Goal: Register for event/course

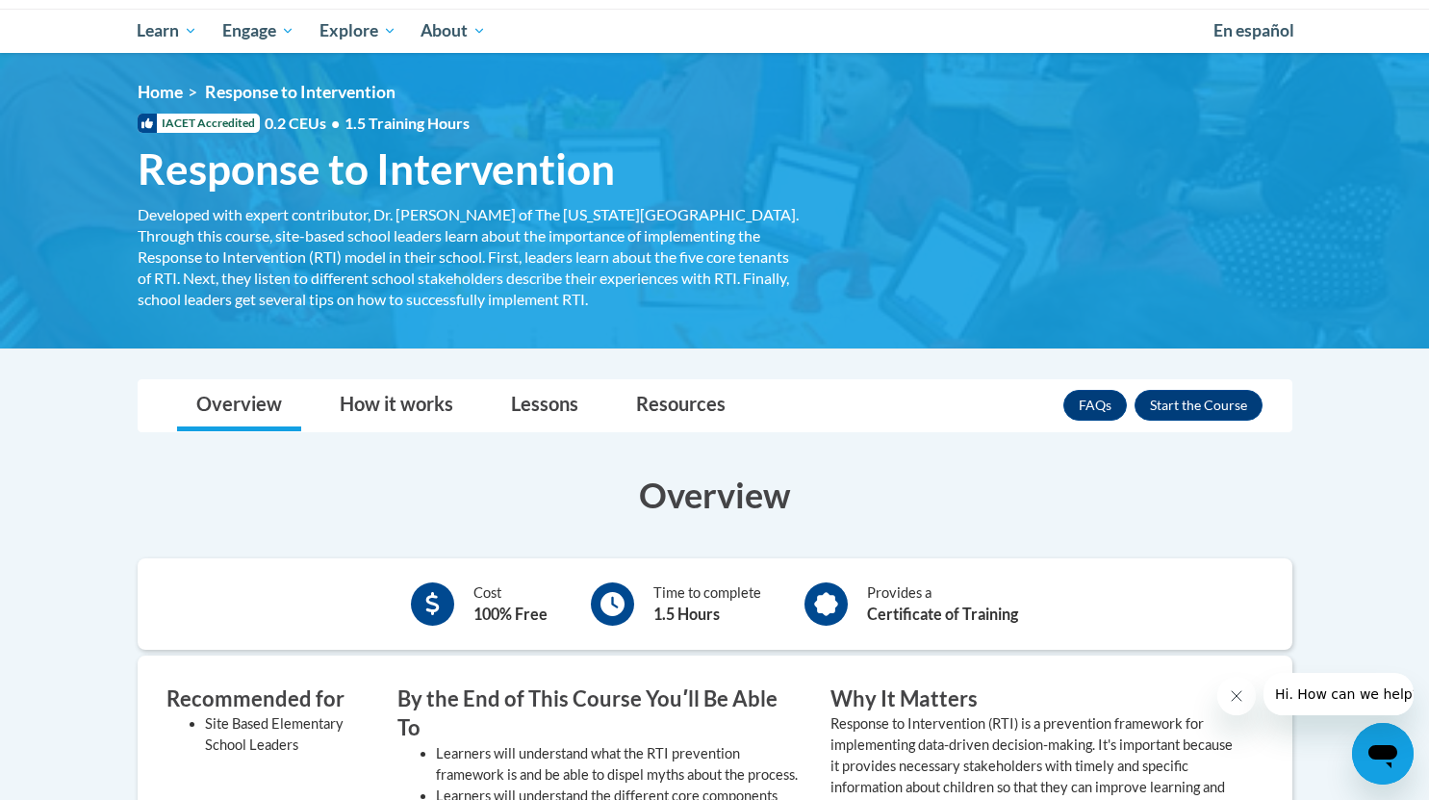
scroll to position [204, 0]
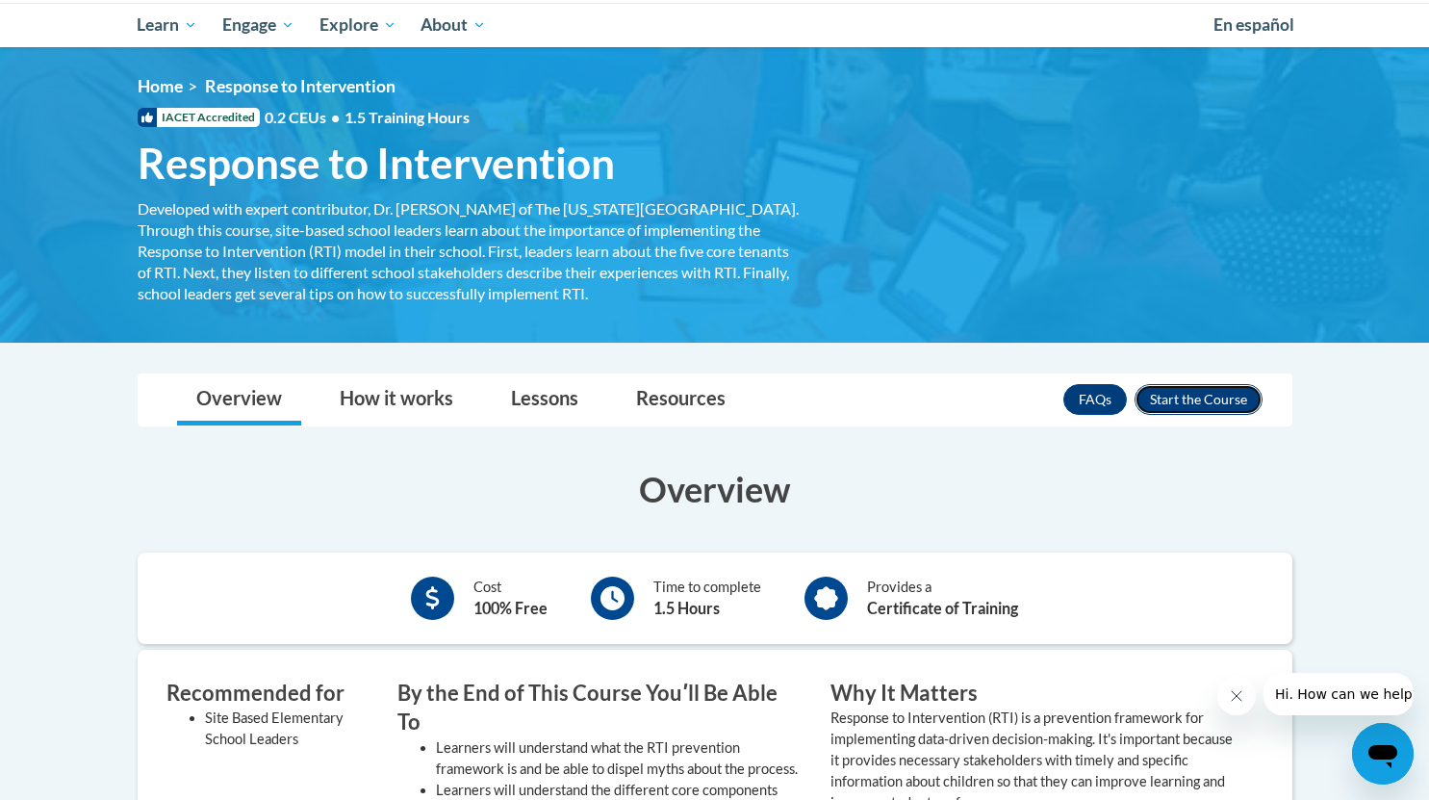
click at [1191, 399] on button "Enroll" at bounding box center [1199, 399] width 128 height 31
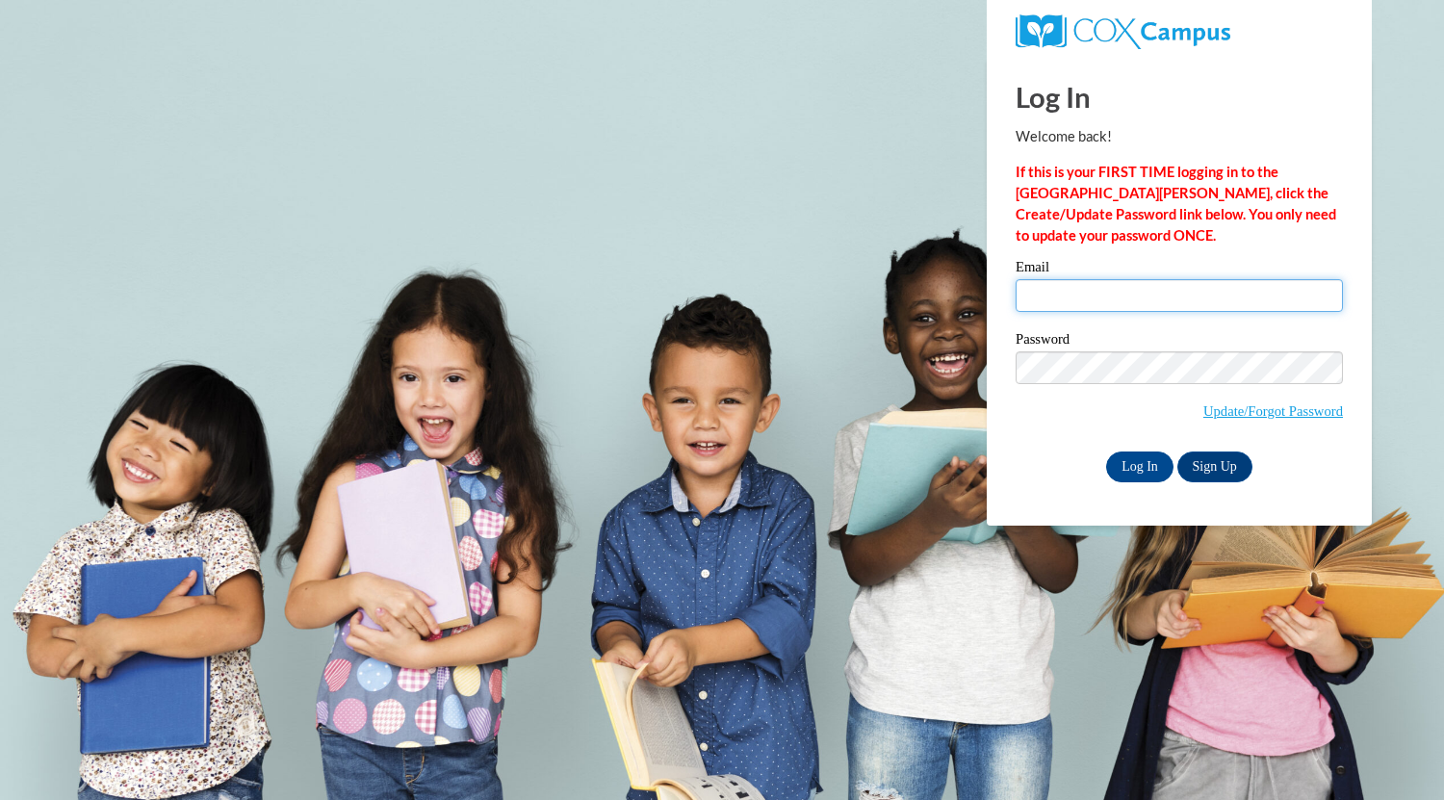
click at [1080, 301] on input "Email" at bounding box center [1178, 295] width 327 height 33
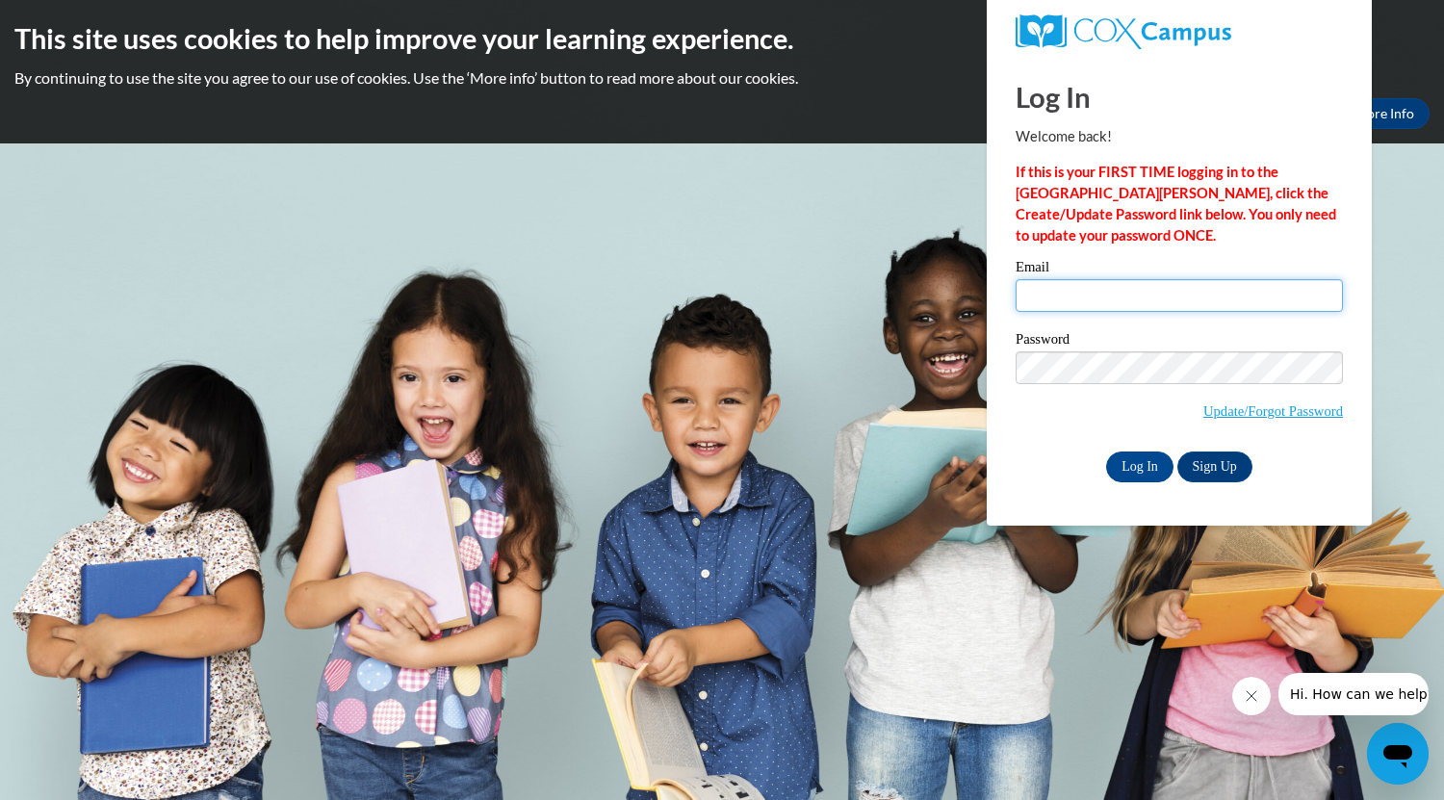
type input "oliviarwiley@gmail.com"
drag, startPoint x: 1185, startPoint y: 294, endPoint x: 867, endPoint y: 324, distance: 319.1
click at [867, 324] on body "This site uses cookies to help improve your learning experience. By continuing …" at bounding box center [722, 400] width 1444 height 800
click at [1238, 466] on link "Sign Up" at bounding box center [1214, 466] width 75 height 31
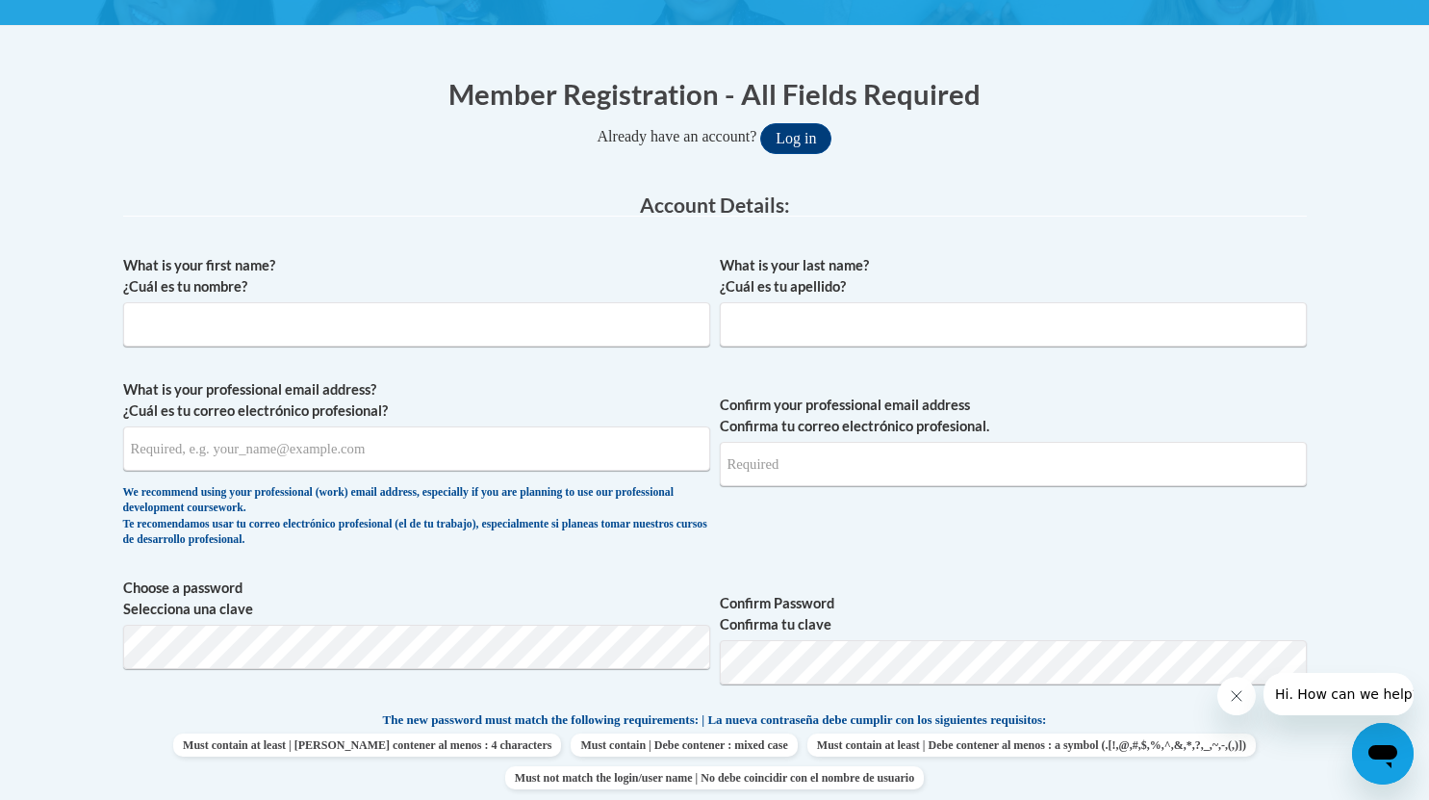
scroll to position [337, 0]
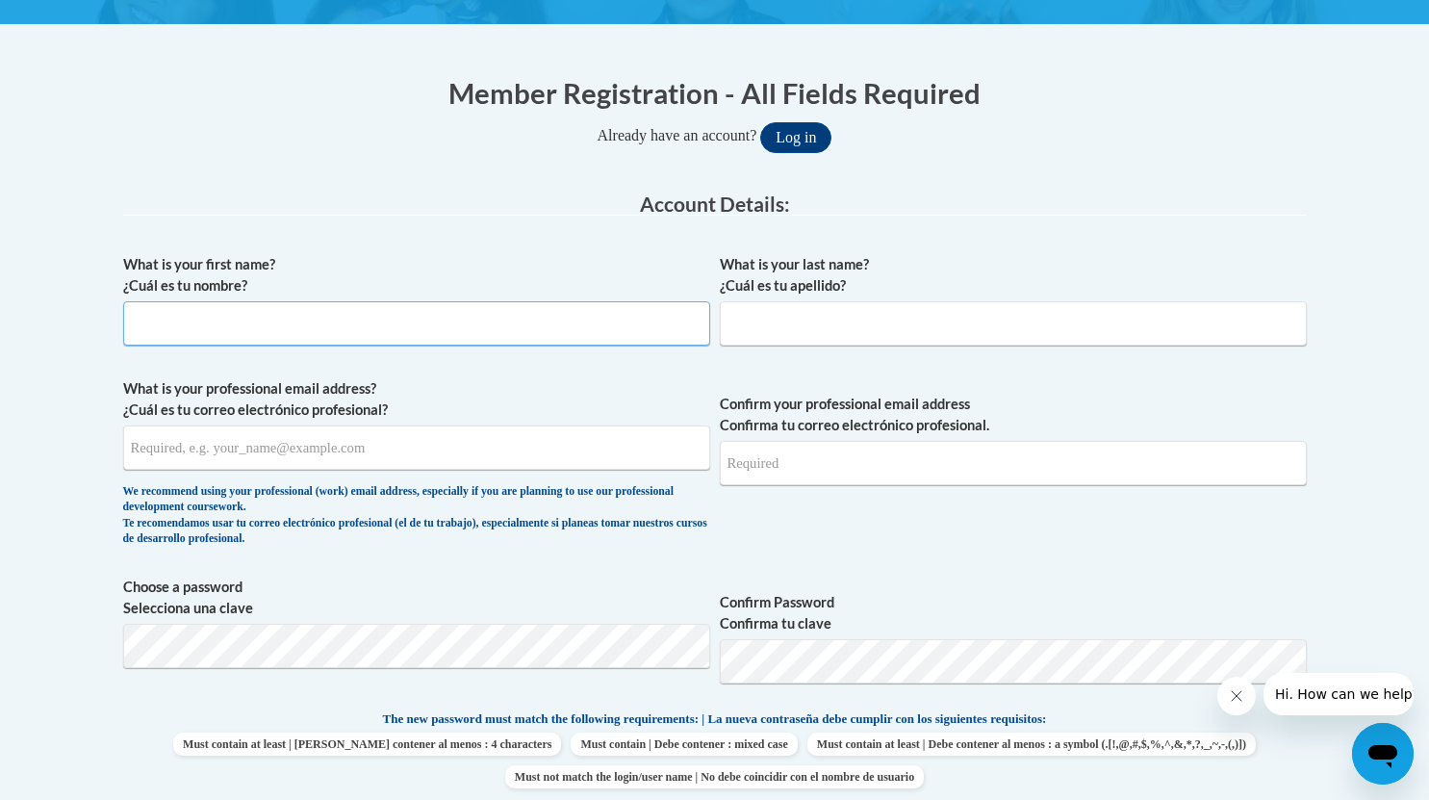
click at [184, 328] on input "What is your first name? ¿Cuál es tu nombre?" at bounding box center [416, 323] width 587 height 44
type input "[PERSON_NAME]"
type input "Wiley"
type input "orwile8248@ung.edu"
click at [818, 467] on input "Confirm your professional email address Confirma tu correo electrónico profesio…" at bounding box center [1013, 463] width 587 height 44
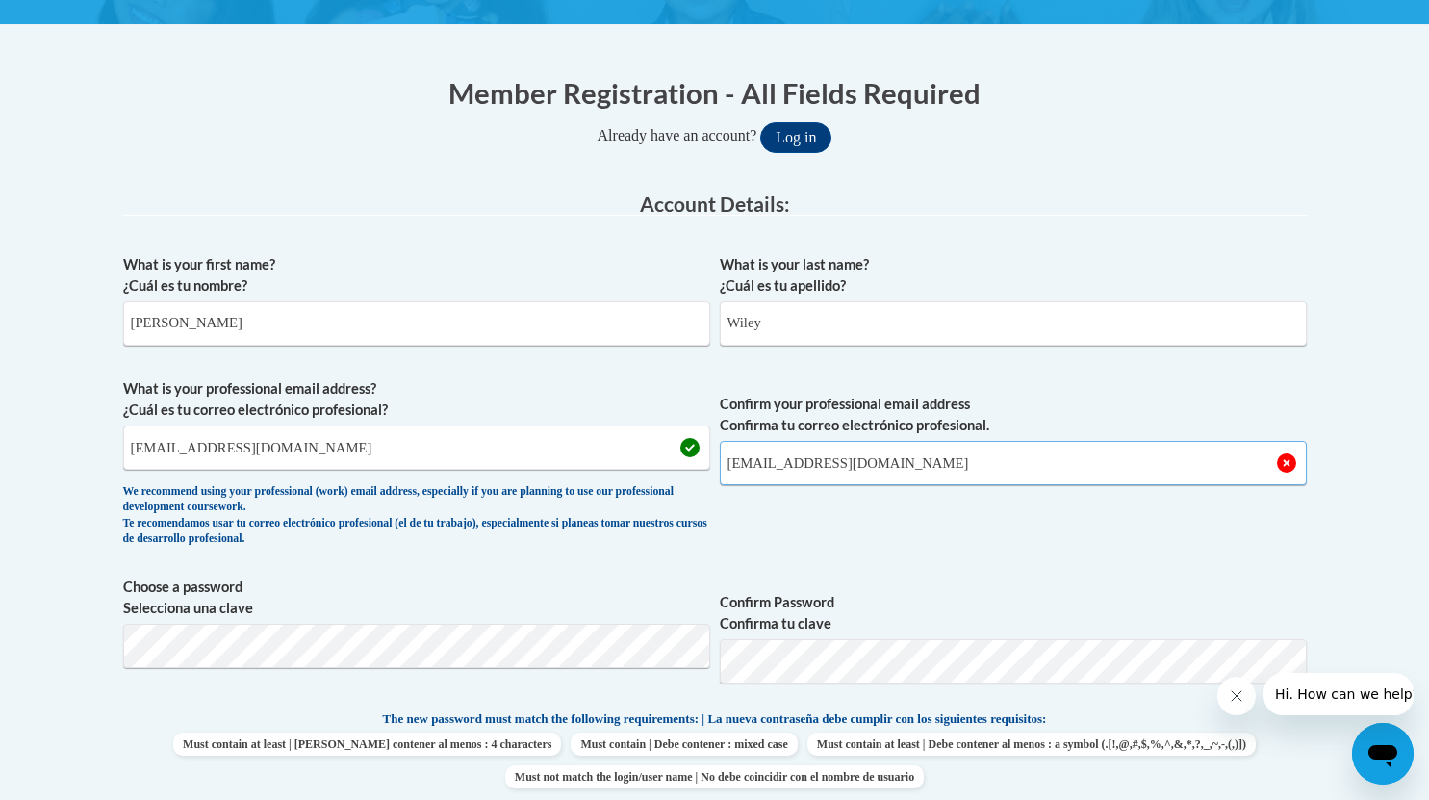
type input "orwile8248@ung.edu"
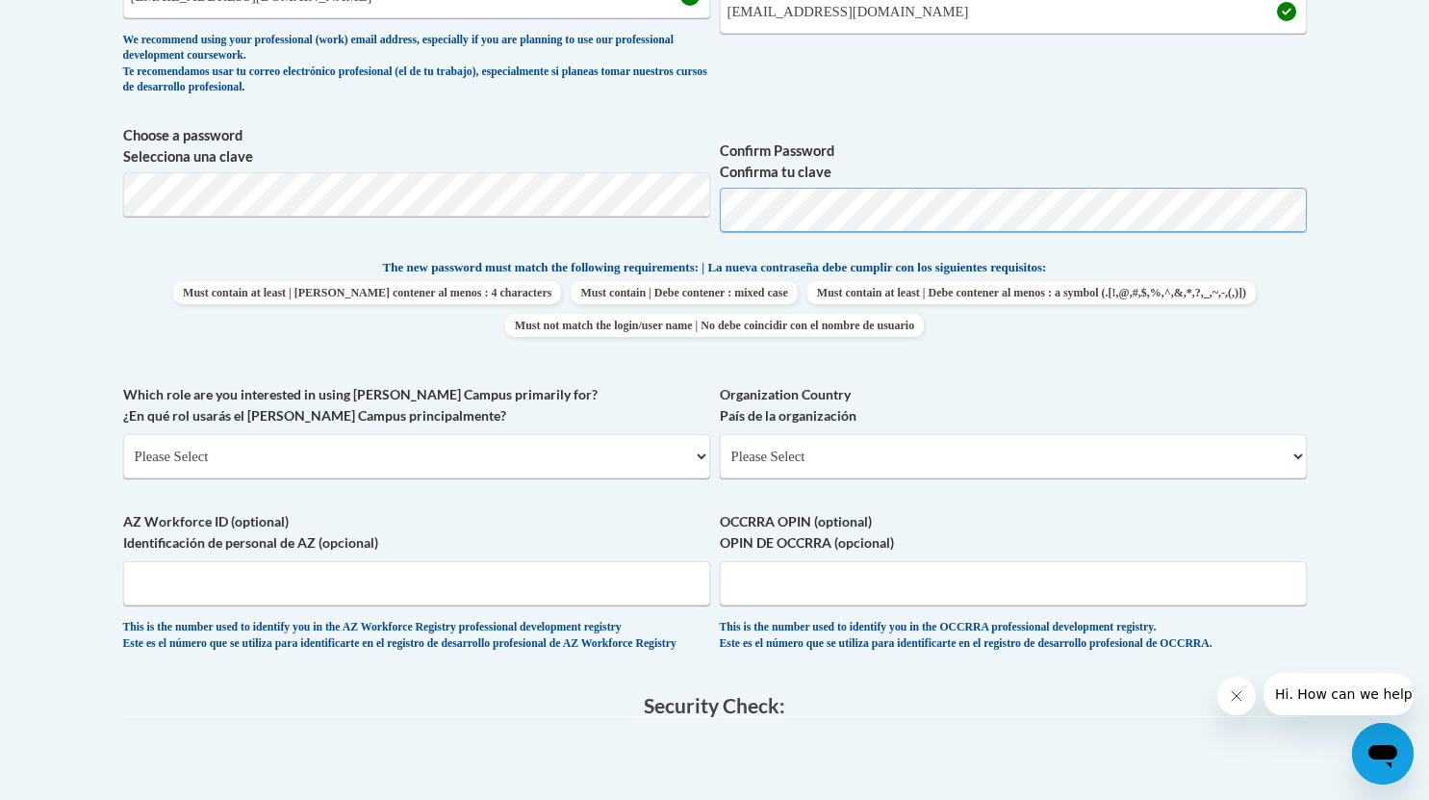
scroll to position [812, 0]
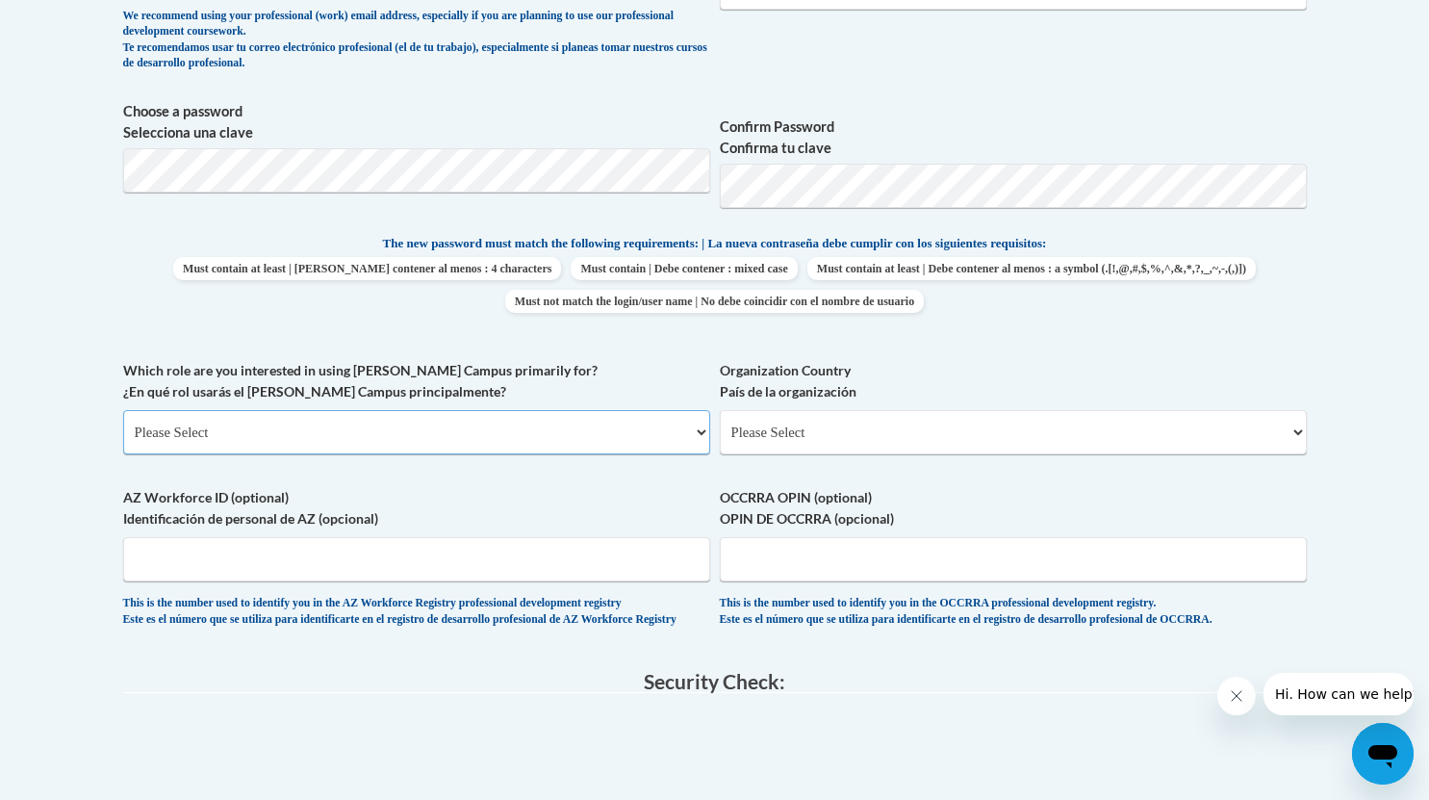
click at [344, 414] on select "Please Select College/University | Colegio/Universidad Community/Nonprofit Part…" at bounding box center [416, 432] width 587 height 44
select select "5a18ea06-2b54-4451-96f2-d152daf9eac5"
click at [123, 410] on select "Please Select College/University | Colegio/Universidad Community/Nonprofit Part…" at bounding box center [416, 432] width 587 height 44
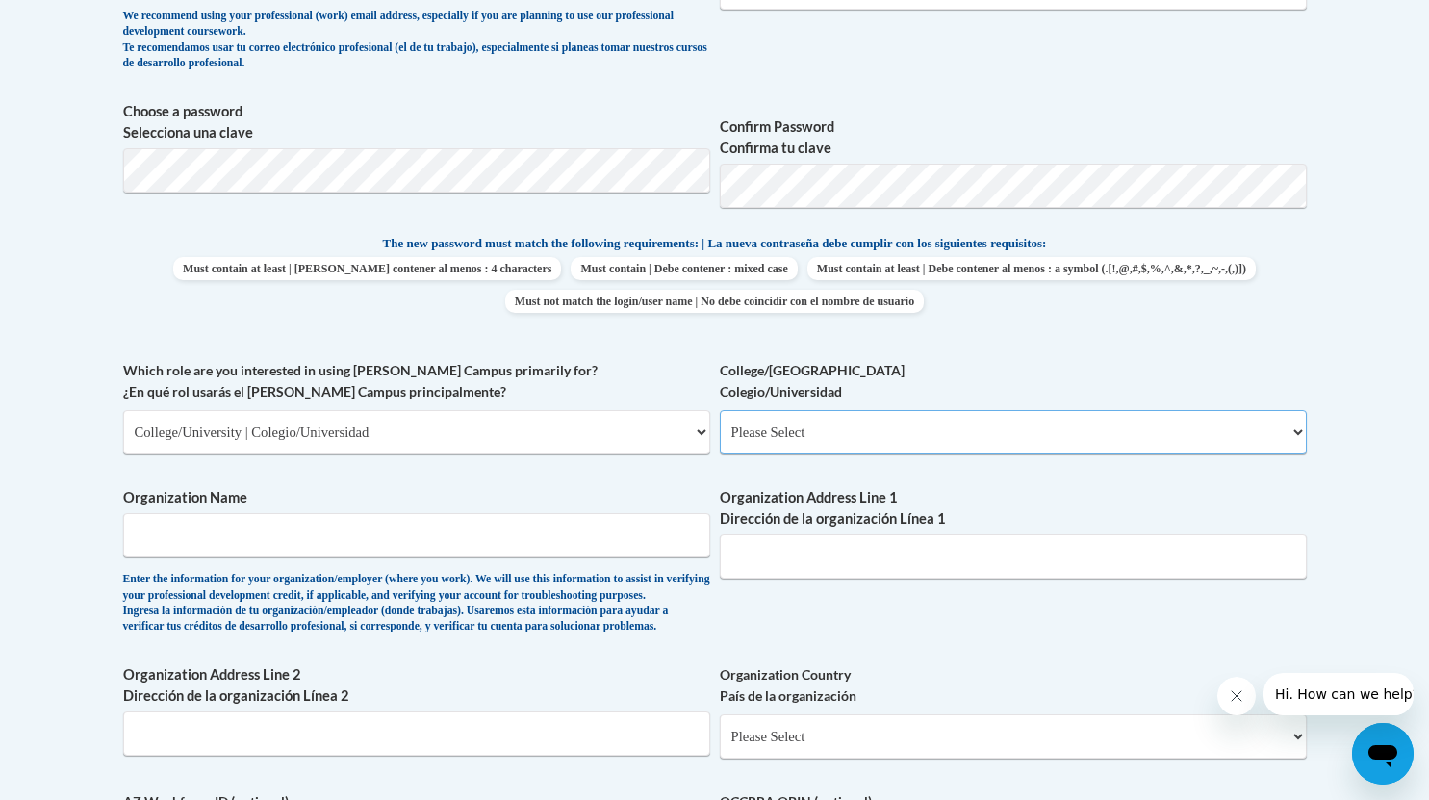
click at [814, 448] on select "Please Select College/University Staff | Empleado universitario College/Univers…" at bounding box center [1013, 432] width 587 height 44
select select "99b32b07-cffc-426c-8bf6-0cd77760d84b"
click at [720, 410] on select "Please Select College/University Staff | Empleado universitario College/Univers…" at bounding box center [1013, 432] width 587 height 44
click at [316, 531] on input "Organization Name" at bounding box center [416, 535] width 587 height 44
type input "University of North Georgia"
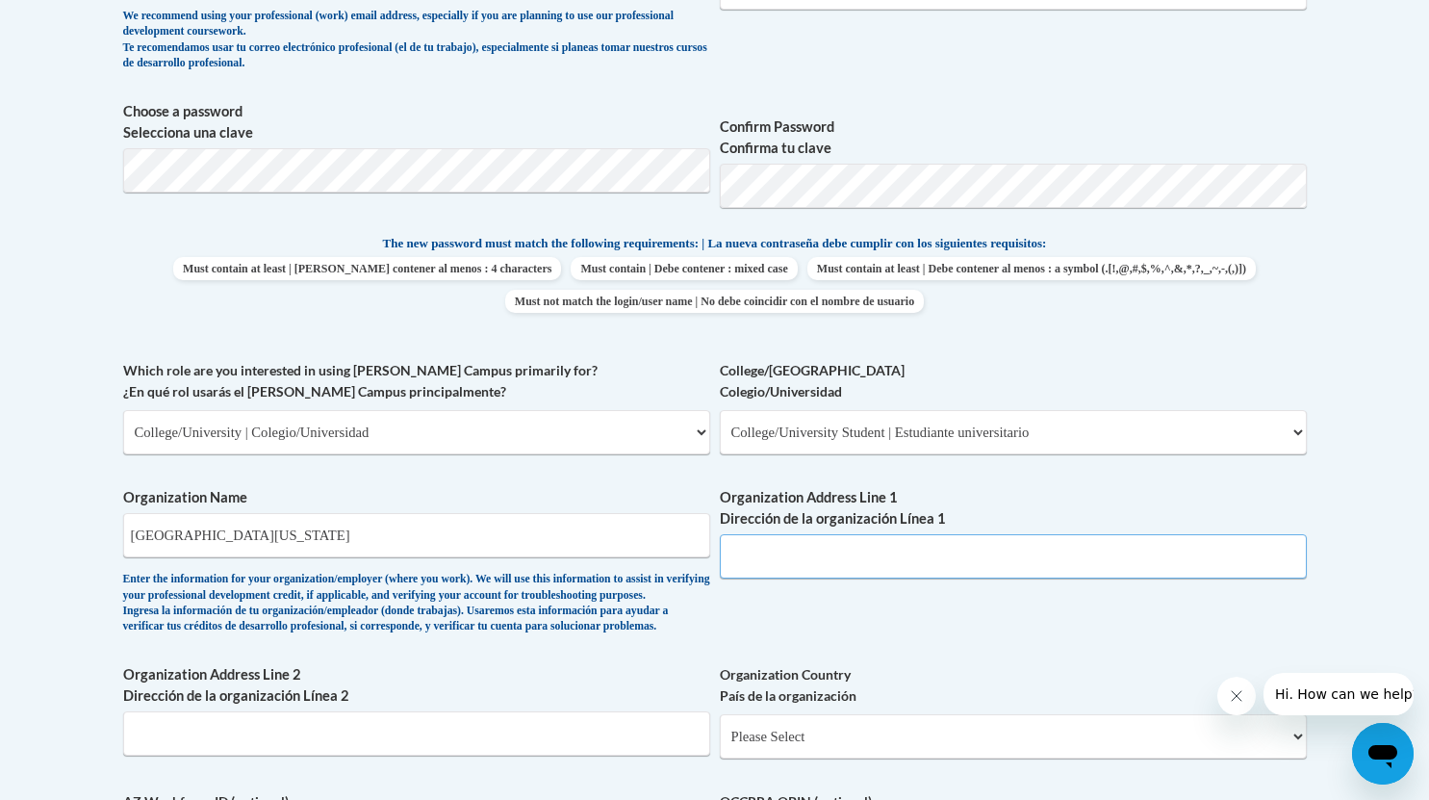
click at [758, 560] on input "Organization Address Line 1 Dirección de la organización Línea 1" at bounding box center [1013, 556] width 587 height 44
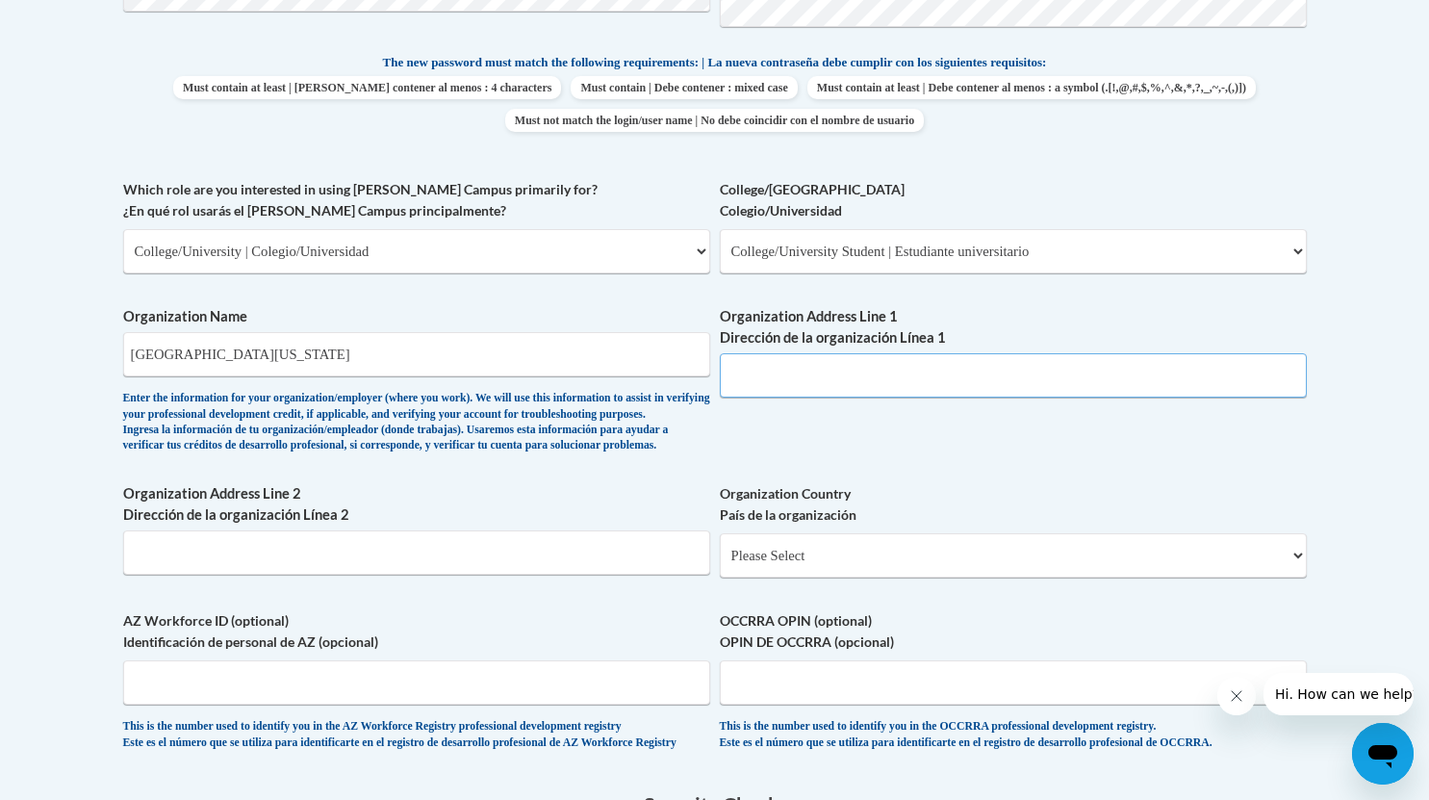
scroll to position [1037, 0]
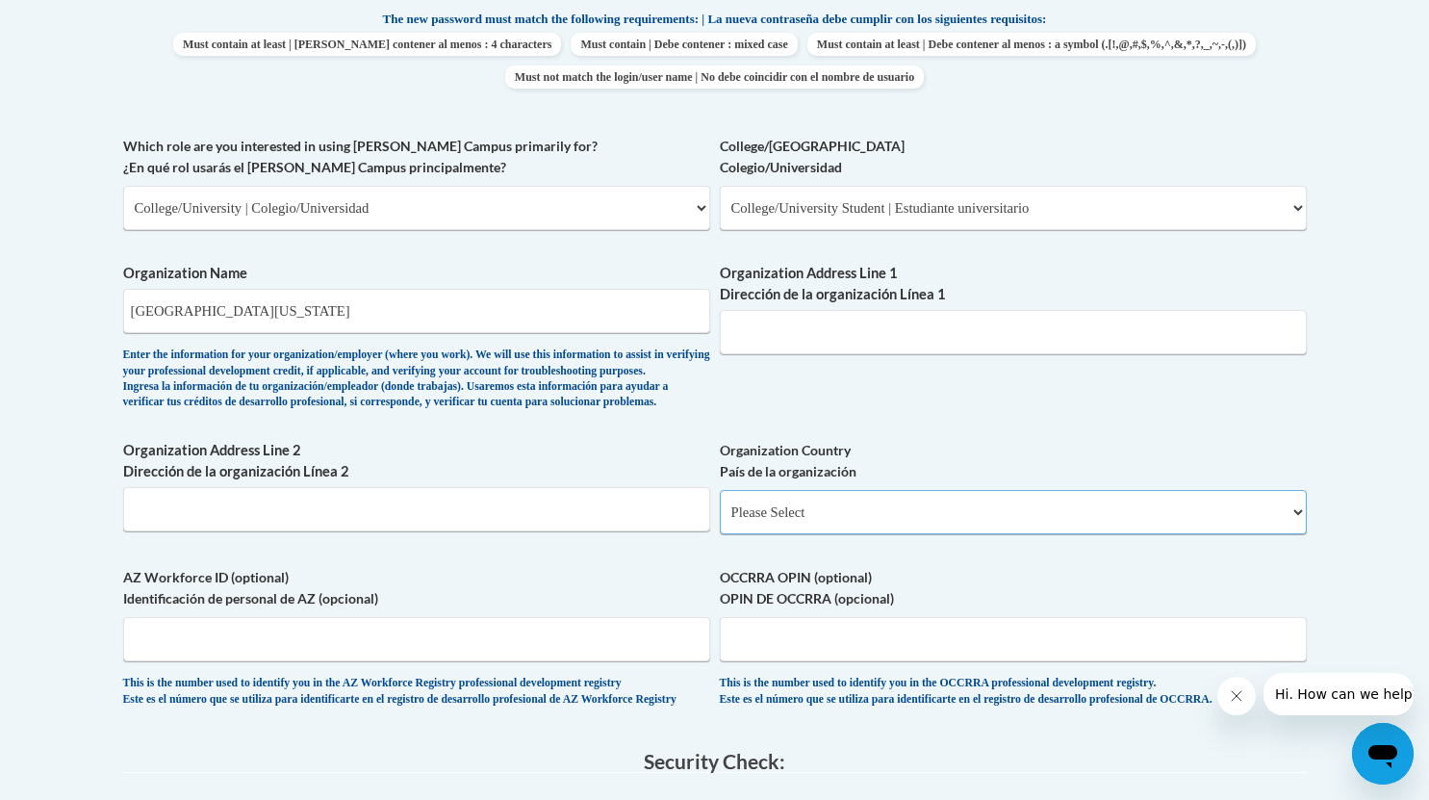
click at [807, 534] on select "Please Select United States | Estados Unidos Outside of the United States | Fue…" at bounding box center [1013, 512] width 587 height 44
select select "ad49bcad-a171-4b2e-b99c-48b446064914"
click at [720, 521] on select "Please Select United States | Estados Unidos Outside of the United States | Fue…" at bounding box center [1013, 512] width 587 height 44
select select
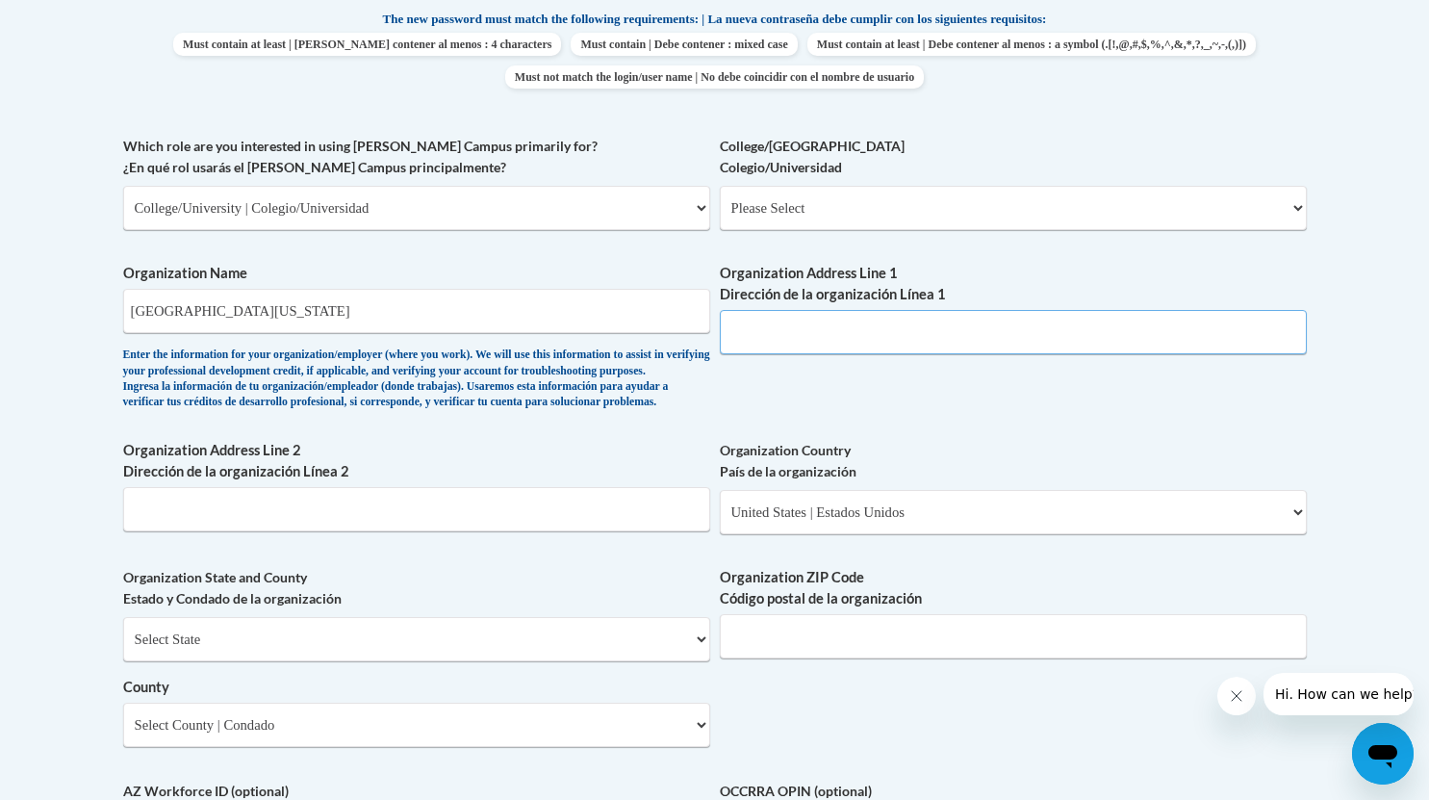
click at [837, 344] on input "Organization Address Line 1 Dirección de la organización Línea 1" at bounding box center [1013, 332] width 587 height 44
paste input "82 College Cir, Dahlonega, GA 30597"
drag, startPoint x: 972, startPoint y: 329, endPoint x: 812, endPoint y: 334, distance: 159.8
click at [812, 334] on input "82 College Cir, Dahlonega, GA 30597" at bounding box center [1013, 332] width 587 height 44
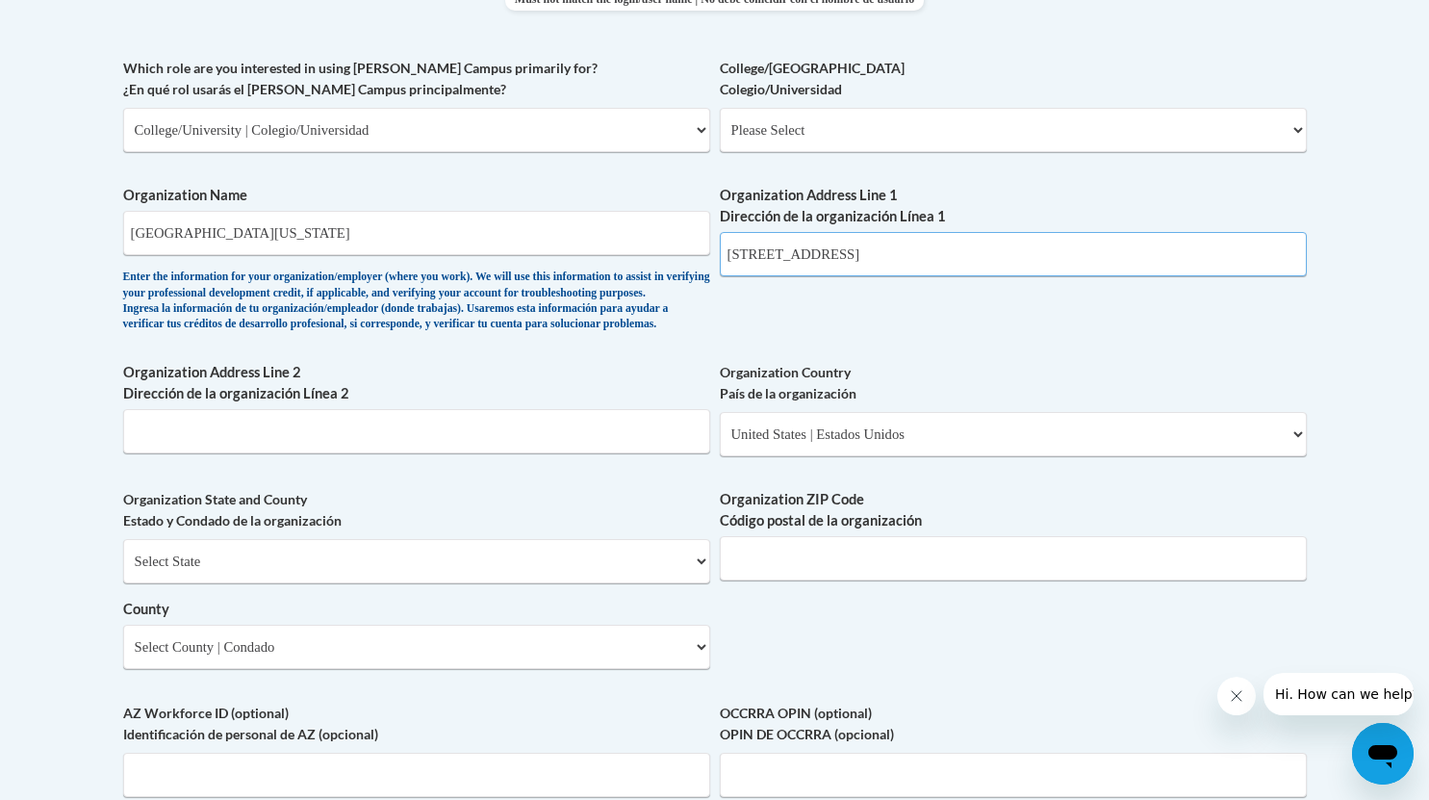
type input "82 College Cir"
click at [250, 582] on select "Select State Alabama Alaska Arizona Arkansas California Colorado Connecticut De…" at bounding box center [416, 561] width 587 height 44
select select "Georgia"
click at [123, 571] on select "Select State Alabama Alaska Arizona Arkansas California Colorado Connecticut De…" at bounding box center [416, 561] width 587 height 44
click at [763, 580] on input "Organization ZIP Code Código postal de la organización" at bounding box center [1013, 558] width 587 height 44
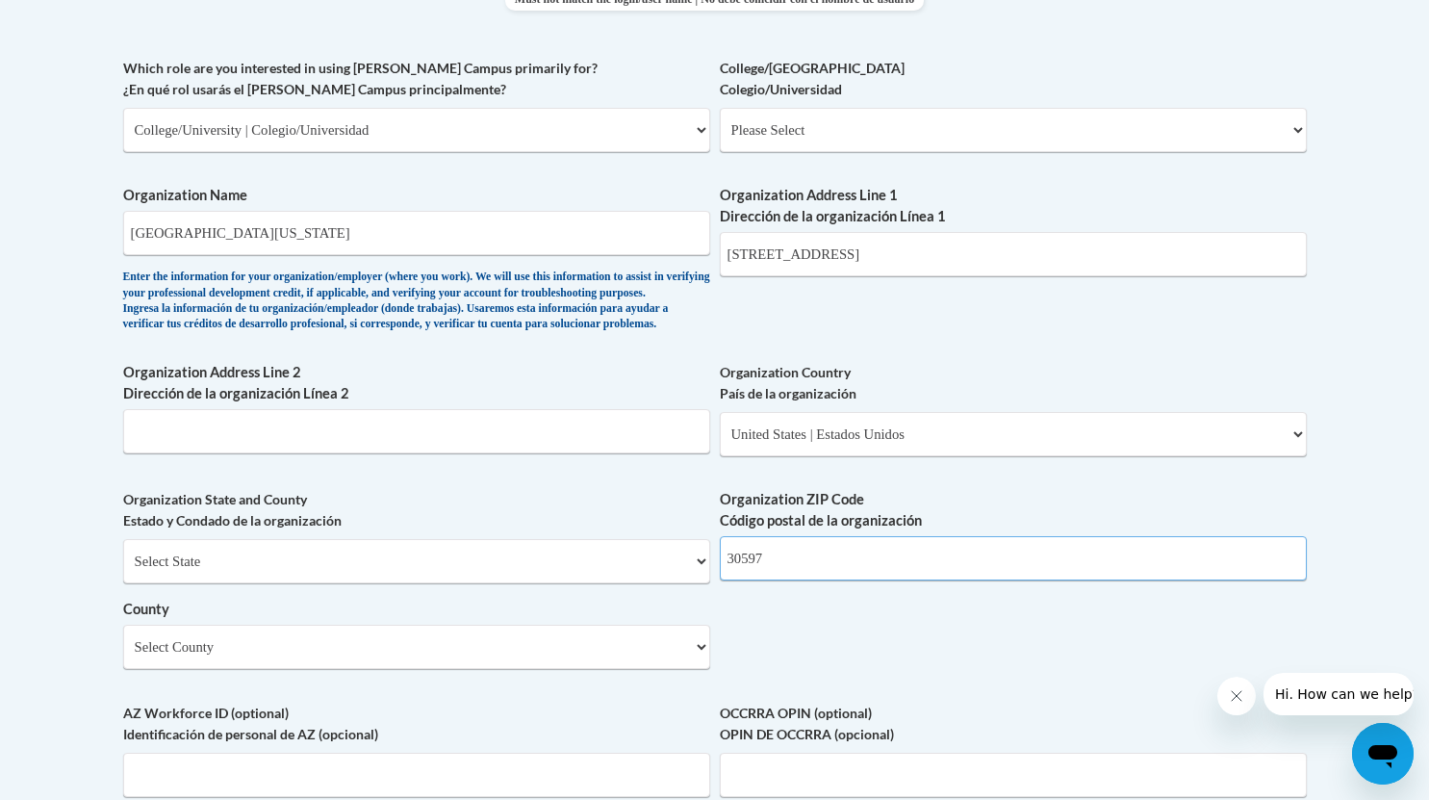
type input "30597"
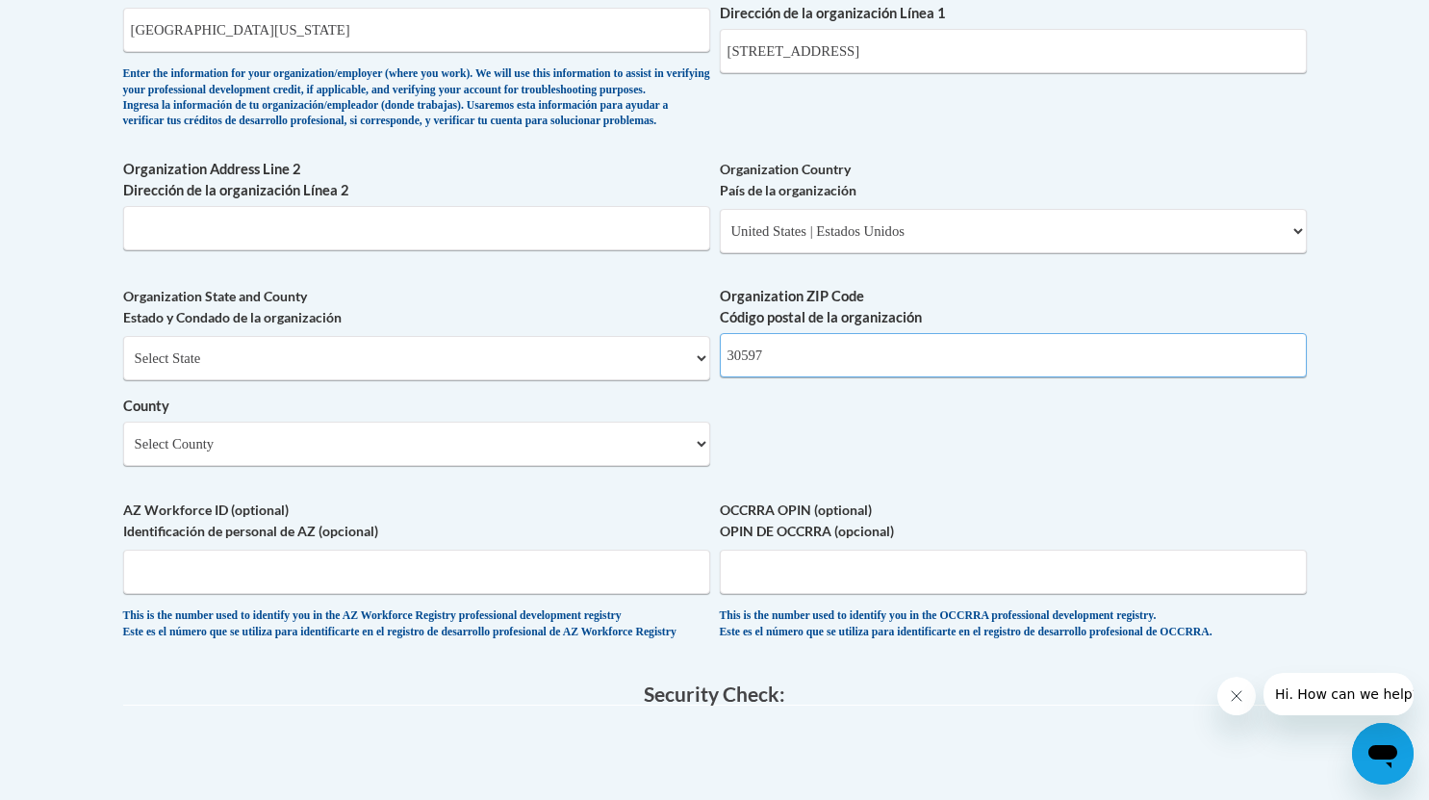
scroll to position [1319, 0]
click at [446, 462] on select "Select County Appling Atkinson Bacon Baker Baldwin Banks Barrow Bartow Ben Hill…" at bounding box center [416, 443] width 587 height 44
select select "Lumpkin"
click at [123, 452] on select "Select County Appling Atkinson Bacon Baker Baldwin Banks Barrow Bartow Ben Hill…" at bounding box center [416, 443] width 587 height 44
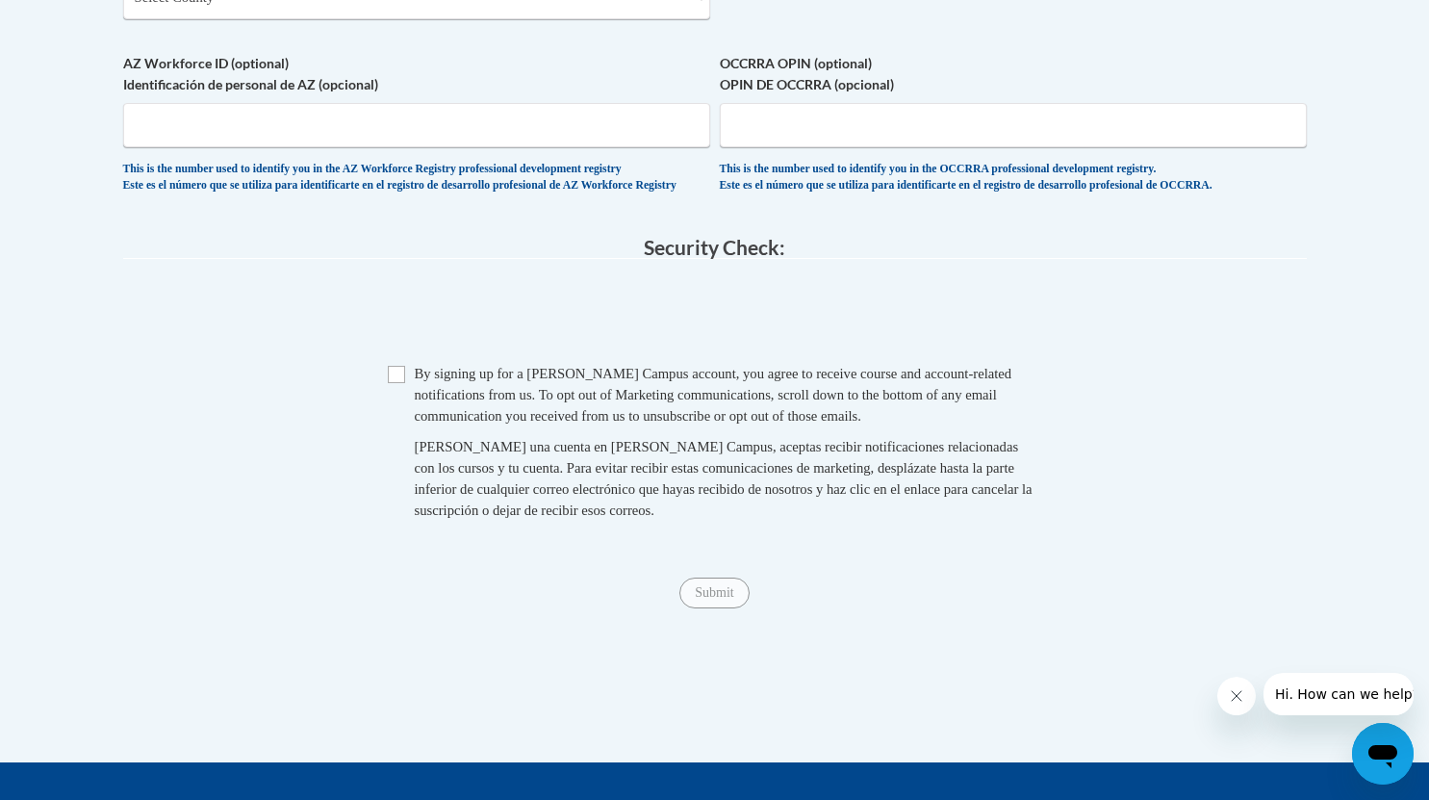
scroll to position [1765, 0]
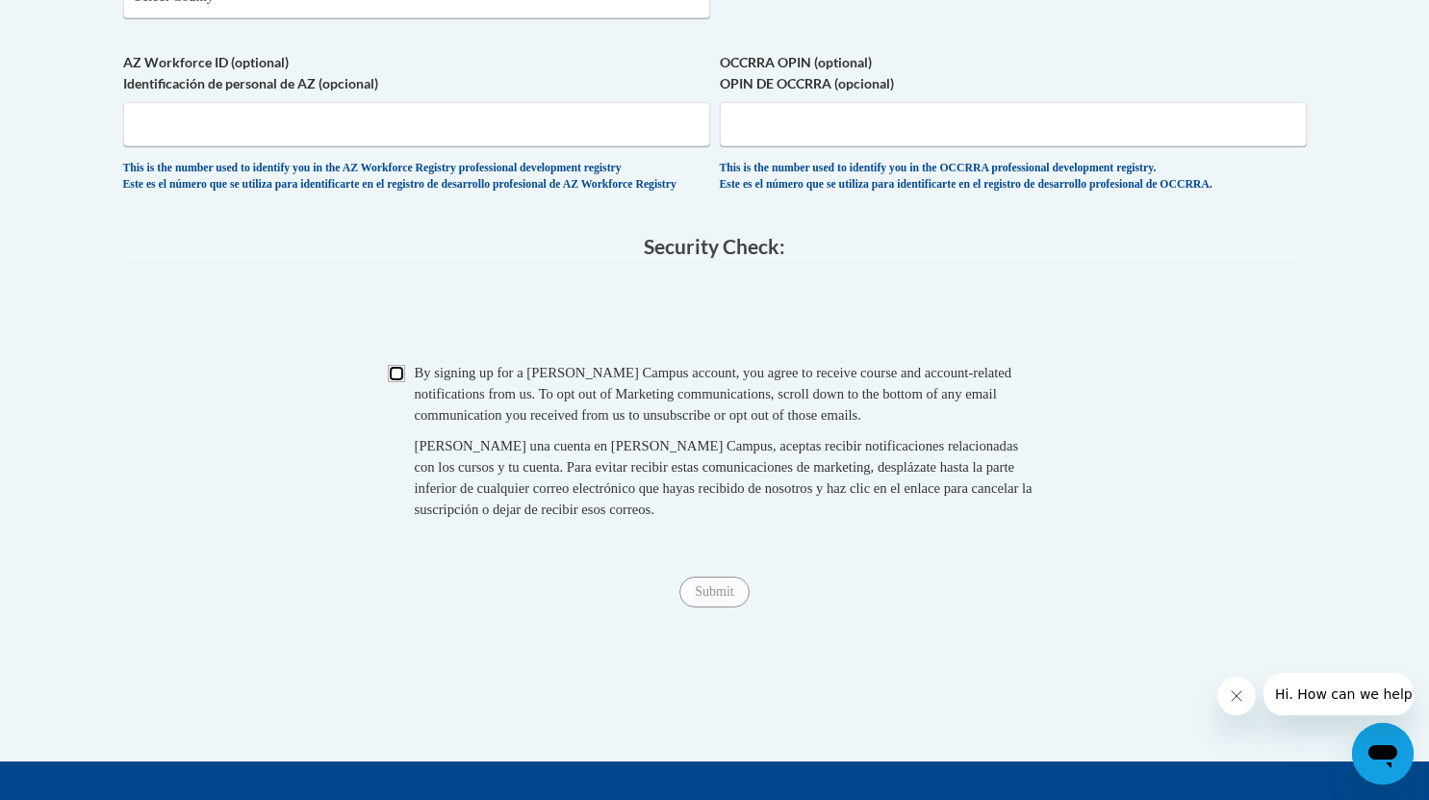
click at [395, 382] on input "Checkbox" at bounding box center [396, 373] width 17 height 17
checkbox input "true"
click at [697, 607] on input "Submit" at bounding box center [713, 591] width 69 height 31
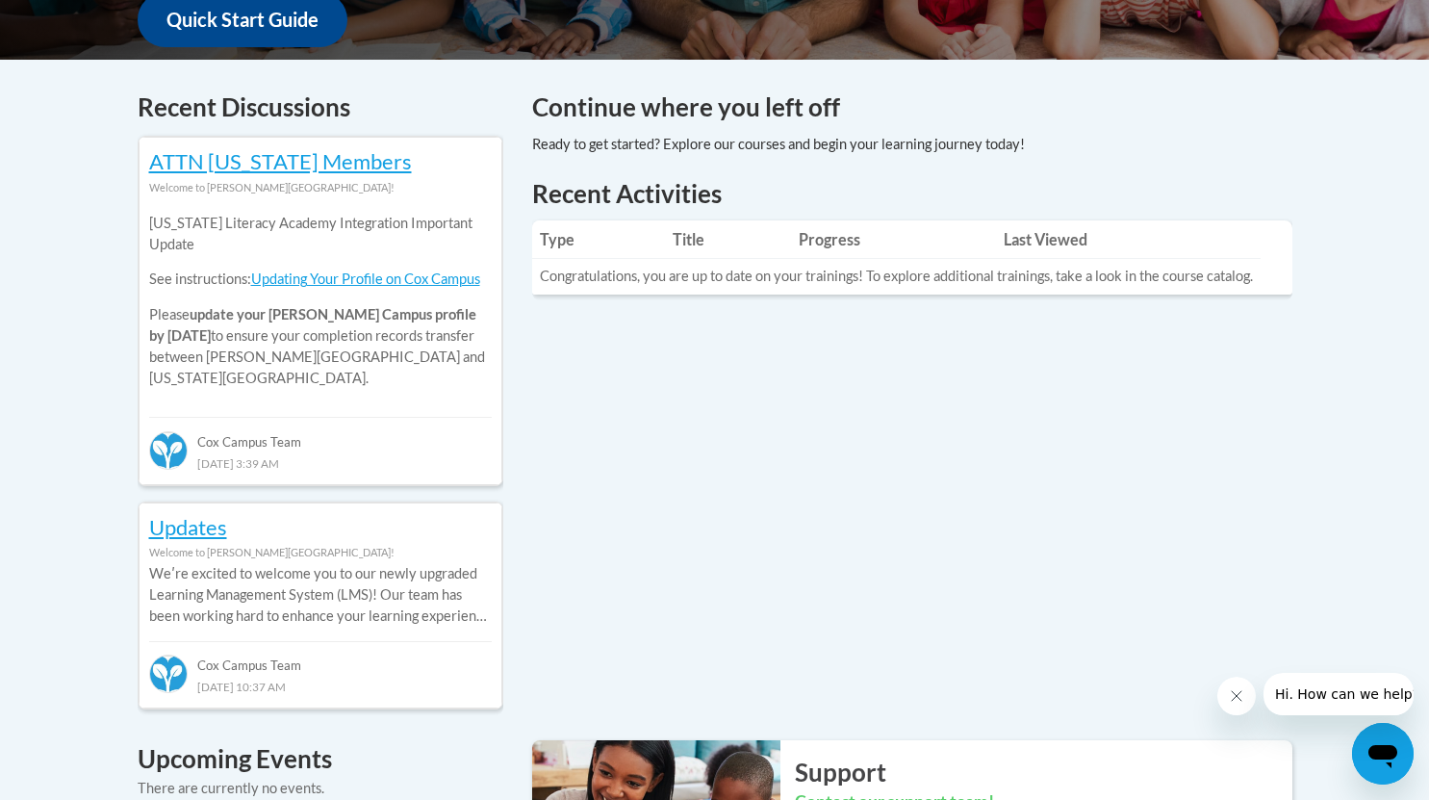
scroll to position [758, 0]
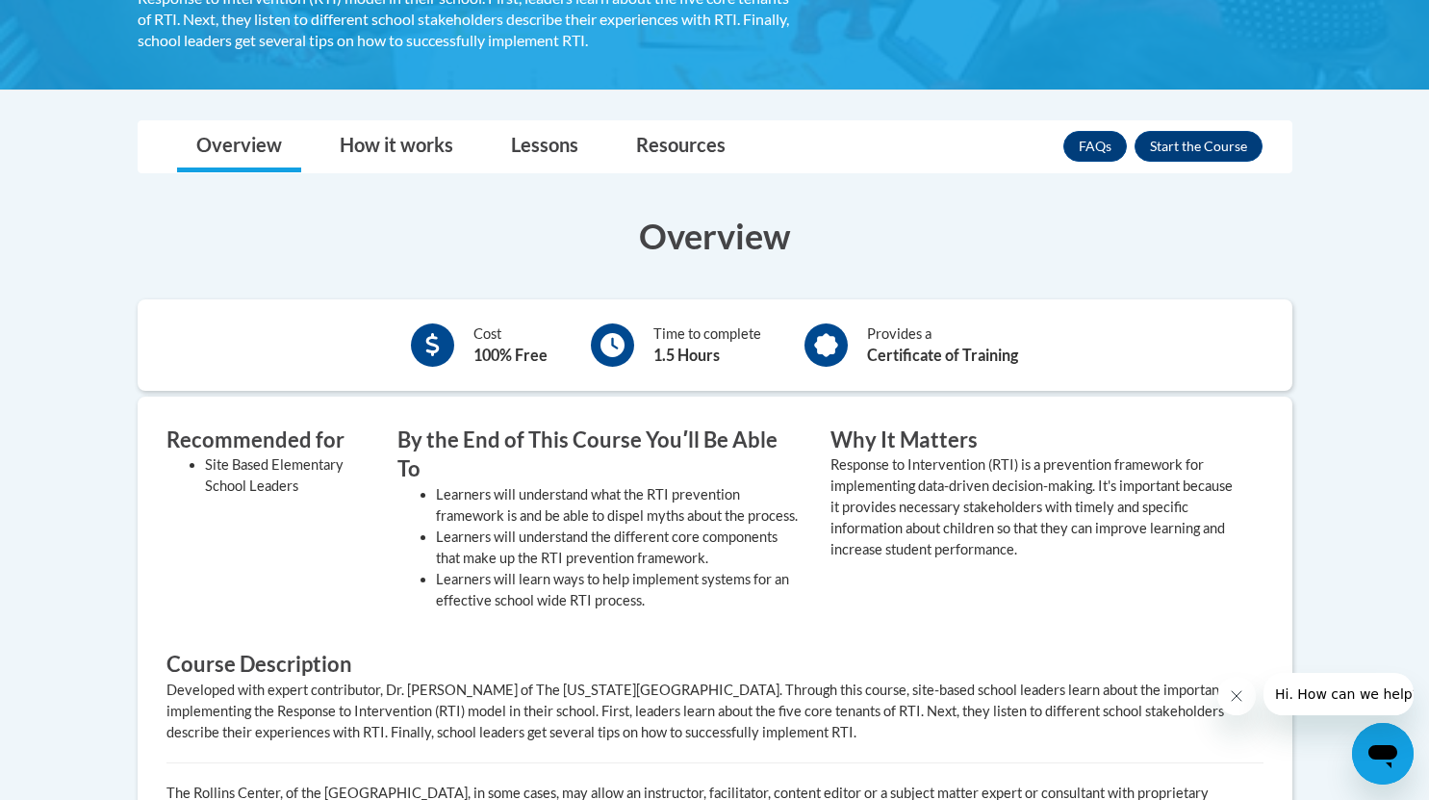
scroll to position [427, 0]
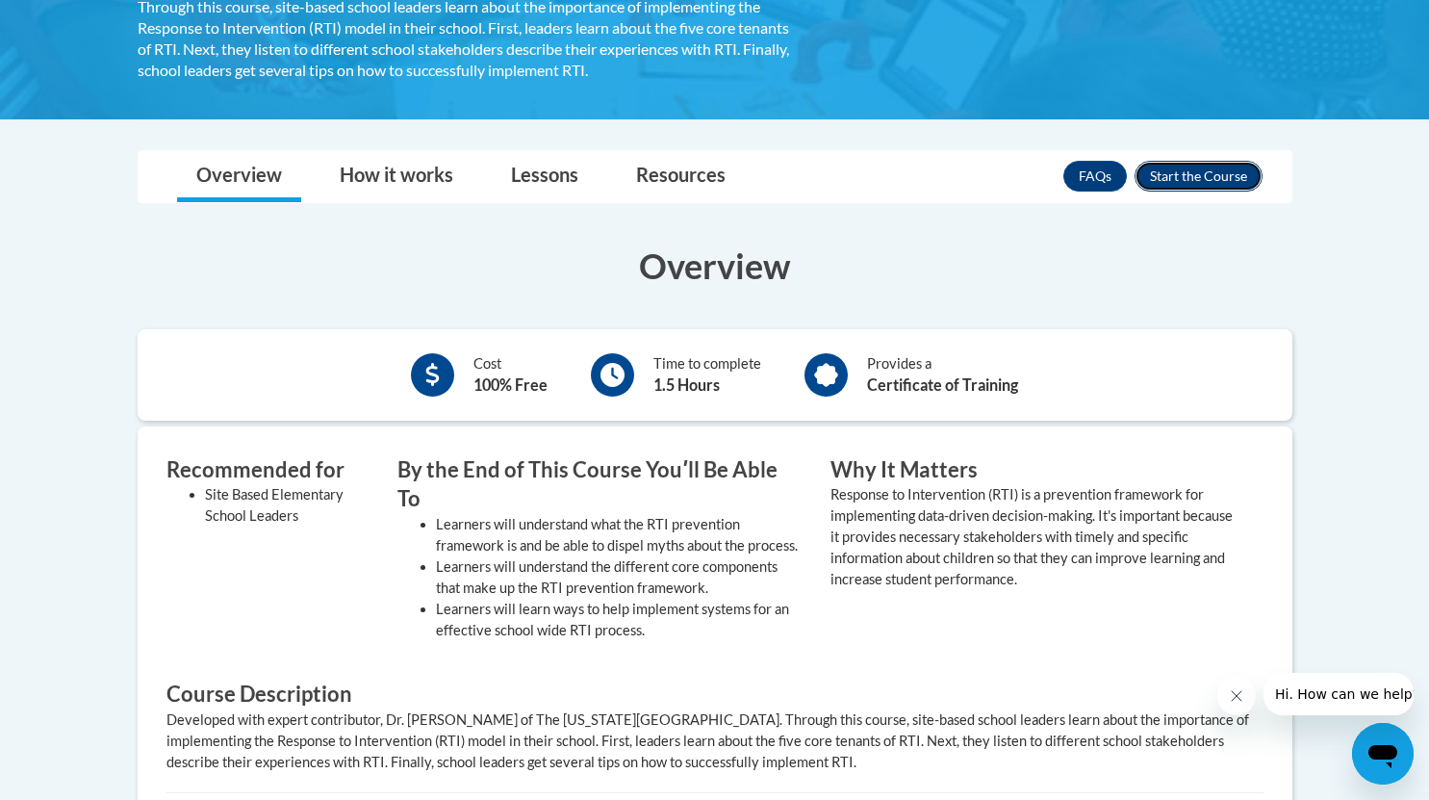
click at [1173, 182] on button "Enroll" at bounding box center [1199, 176] width 128 height 31
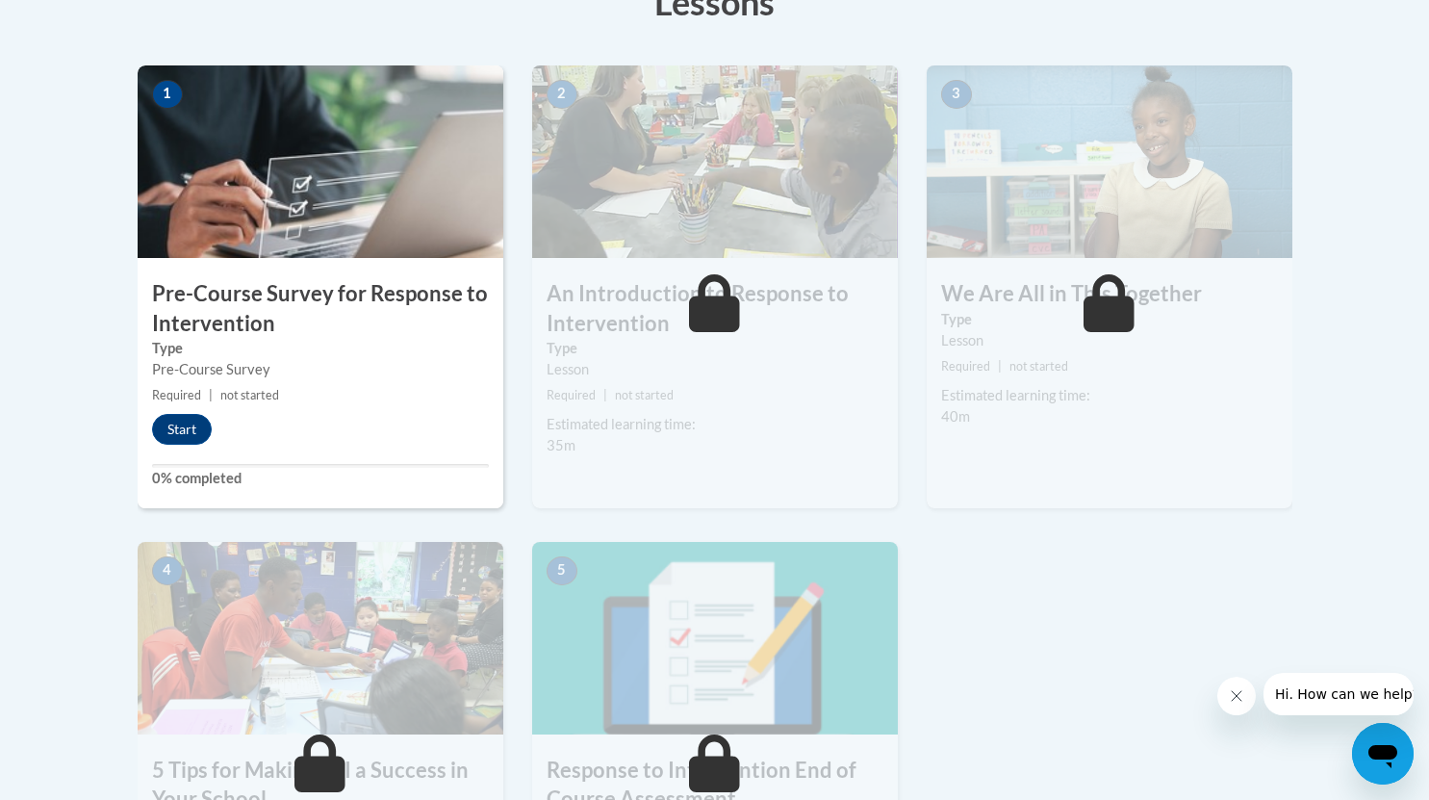
scroll to position [582, 0]
click at [329, 346] on label "Type" at bounding box center [320, 347] width 337 height 21
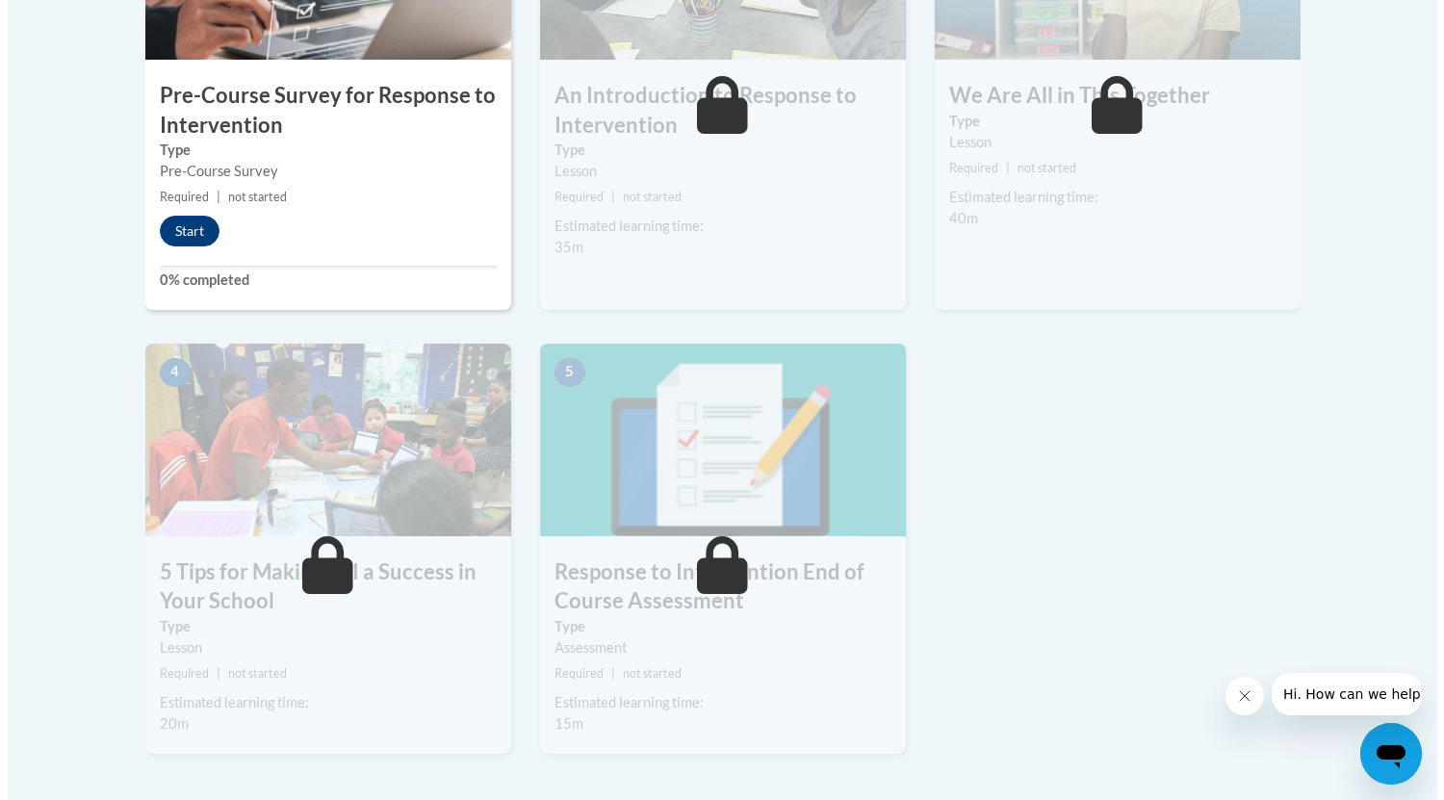
scroll to position [666, 0]
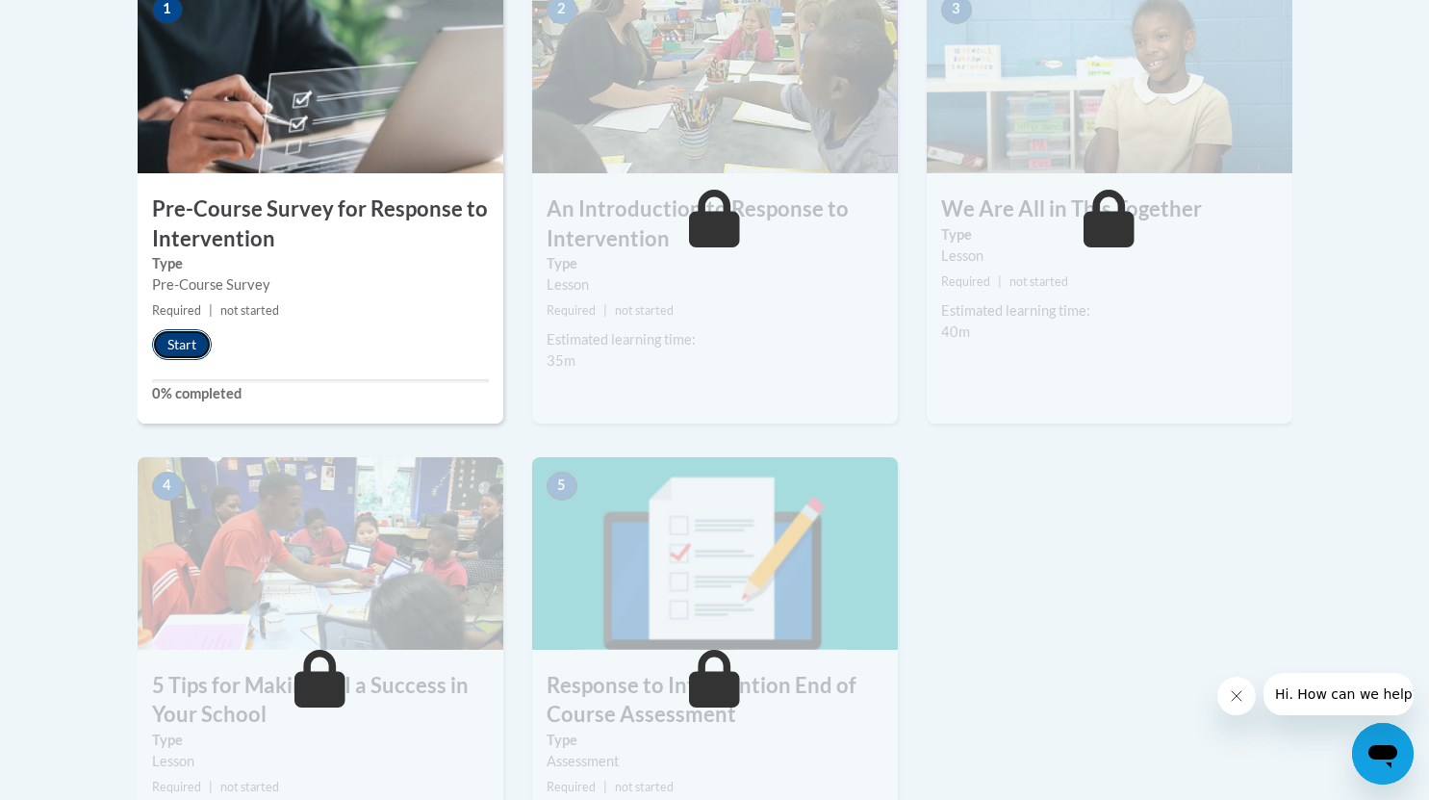
click at [172, 342] on button "Start" at bounding box center [182, 344] width 60 height 31
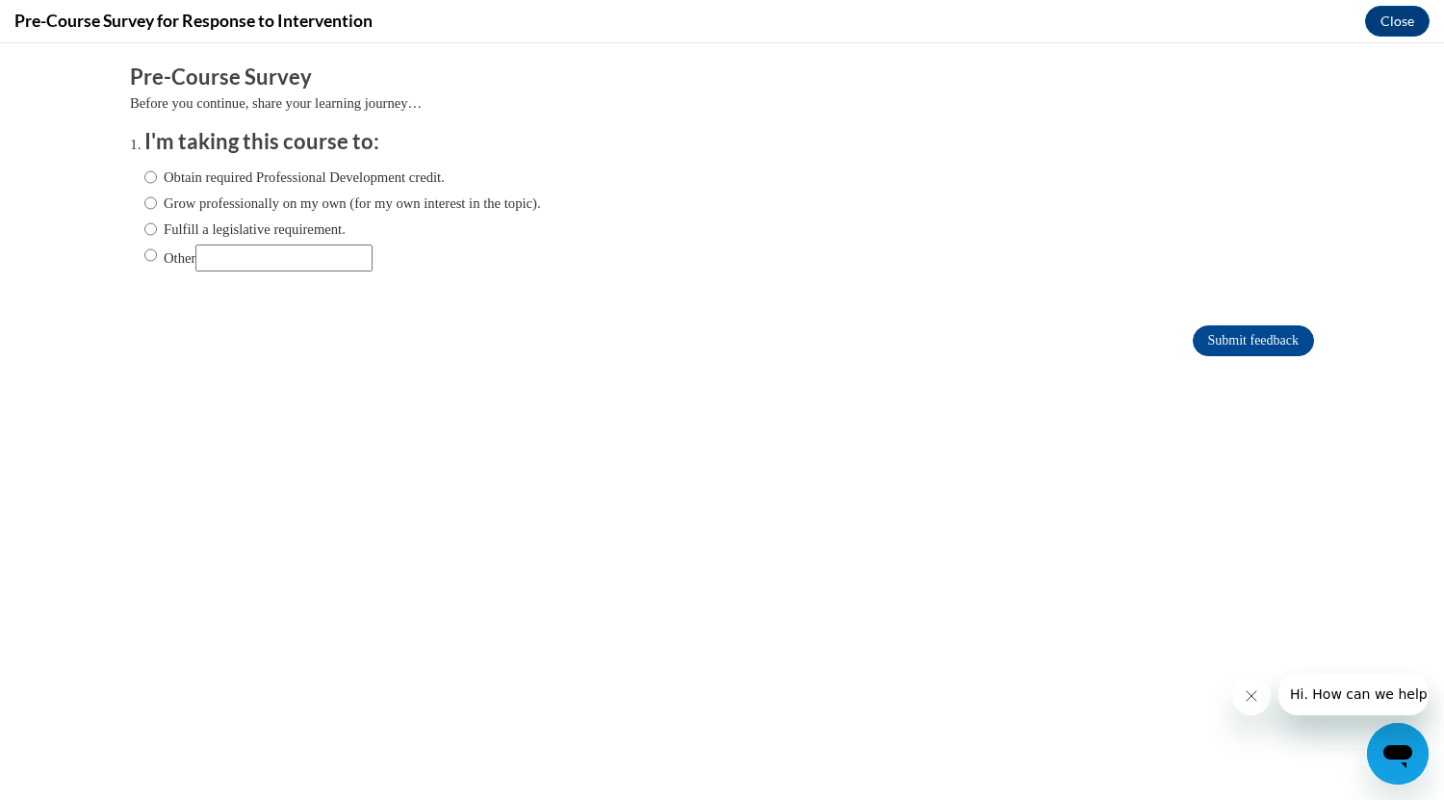
scroll to position [0, 0]
click at [144, 203] on input "Grow professionally on my own (for my own interest in the topic)." at bounding box center [150, 202] width 13 height 21
radio input "true"
click at [144, 255] on input "Other" at bounding box center [150, 254] width 13 height 21
radio input "true"
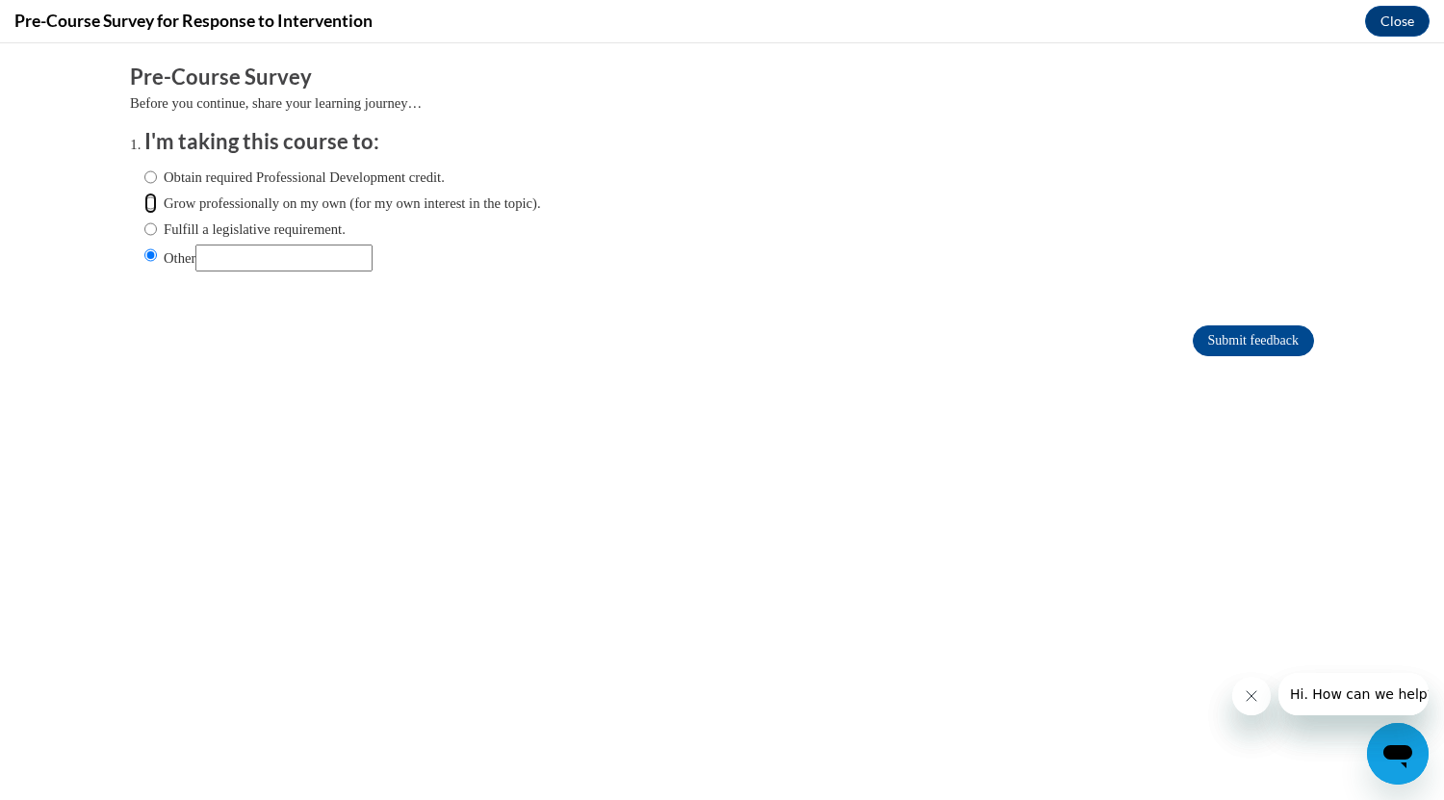
click at [144, 209] on input "Grow professionally on my own (for my own interest in the topic)." at bounding box center [150, 202] width 13 height 21
radio input "true"
click at [144, 255] on input "Other" at bounding box center [150, 254] width 13 height 21
radio input "true"
click at [268, 251] on input "Other" at bounding box center [283, 257] width 177 height 27
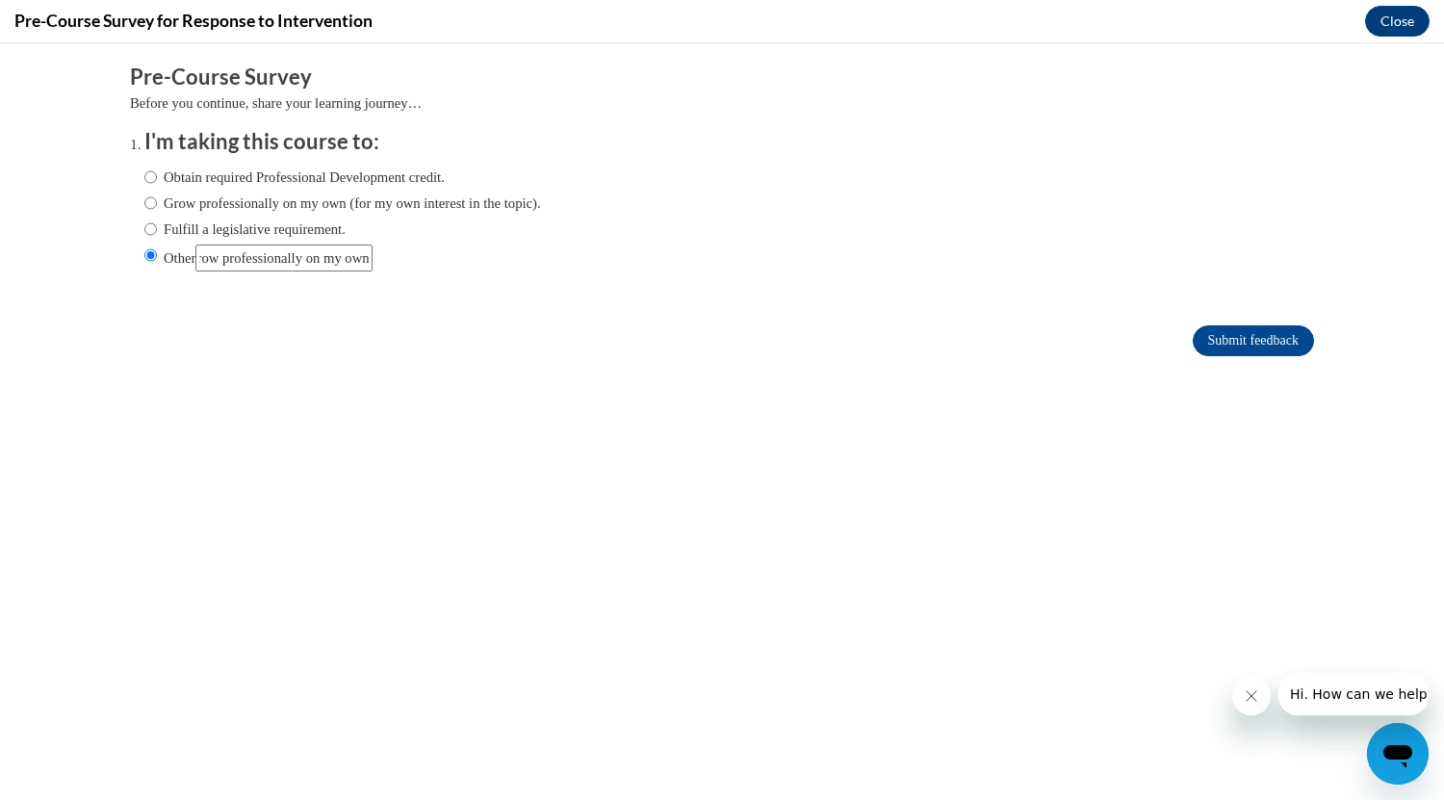
scroll to position [0, 232]
type input "For a college course as well as to grow professionally on my own"
click at [1232, 329] on input "Submit feedback" at bounding box center [1252, 340] width 121 height 31
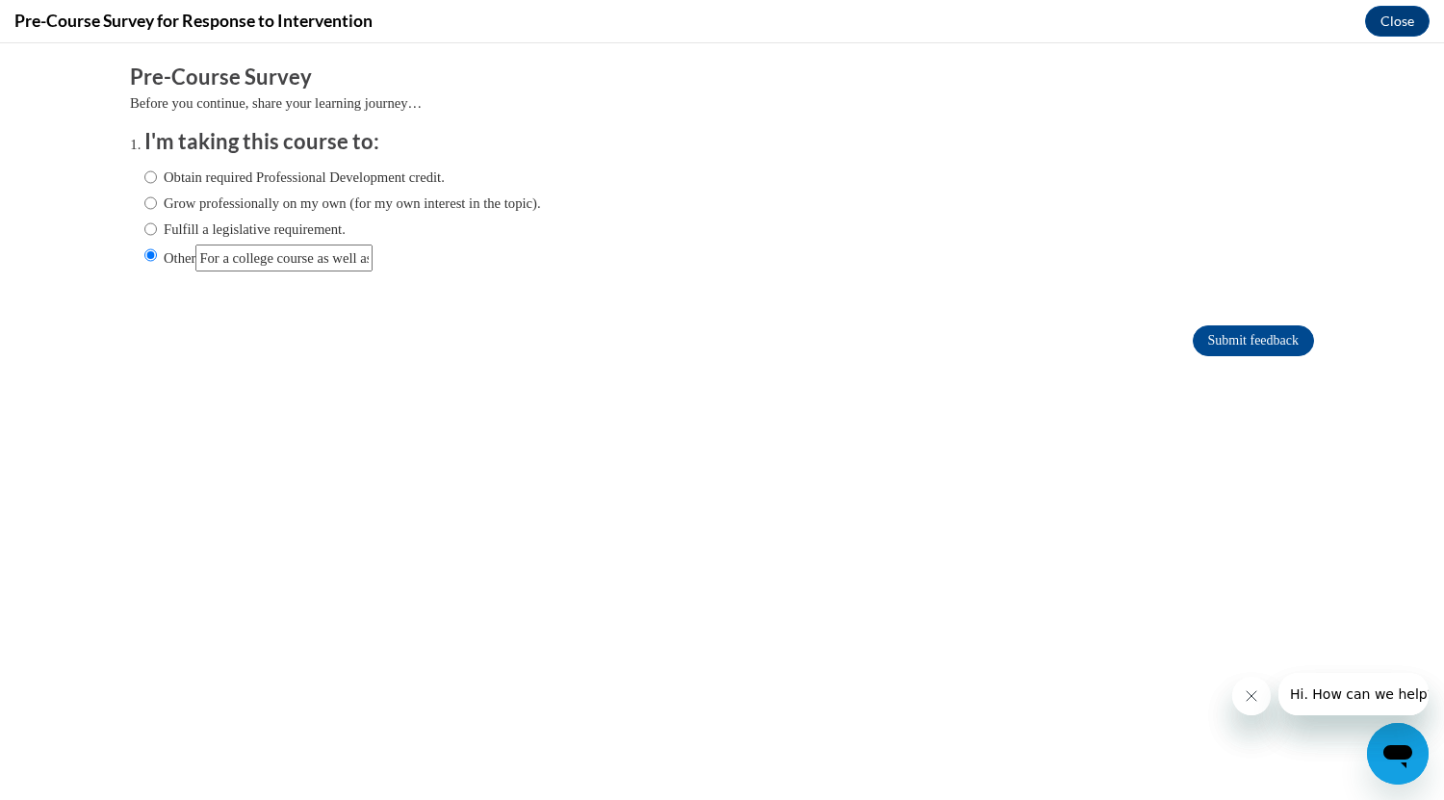
click at [1244, 704] on button "Close message from company" at bounding box center [1250, 696] width 38 height 38
click at [1237, 702] on button "Close message from company" at bounding box center [1250, 696] width 38 height 38
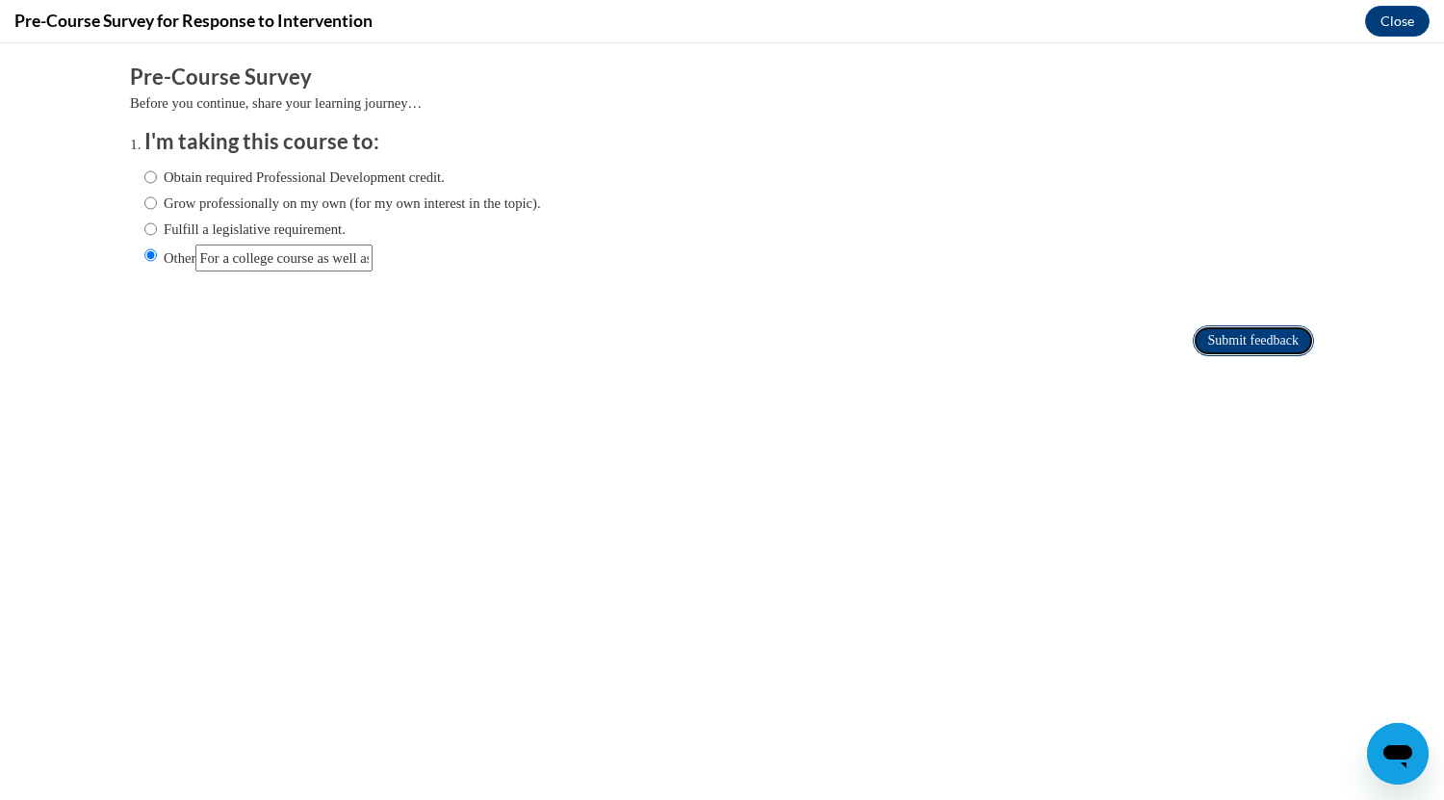
click at [1244, 346] on input "Submit feedback" at bounding box center [1252, 340] width 121 height 31
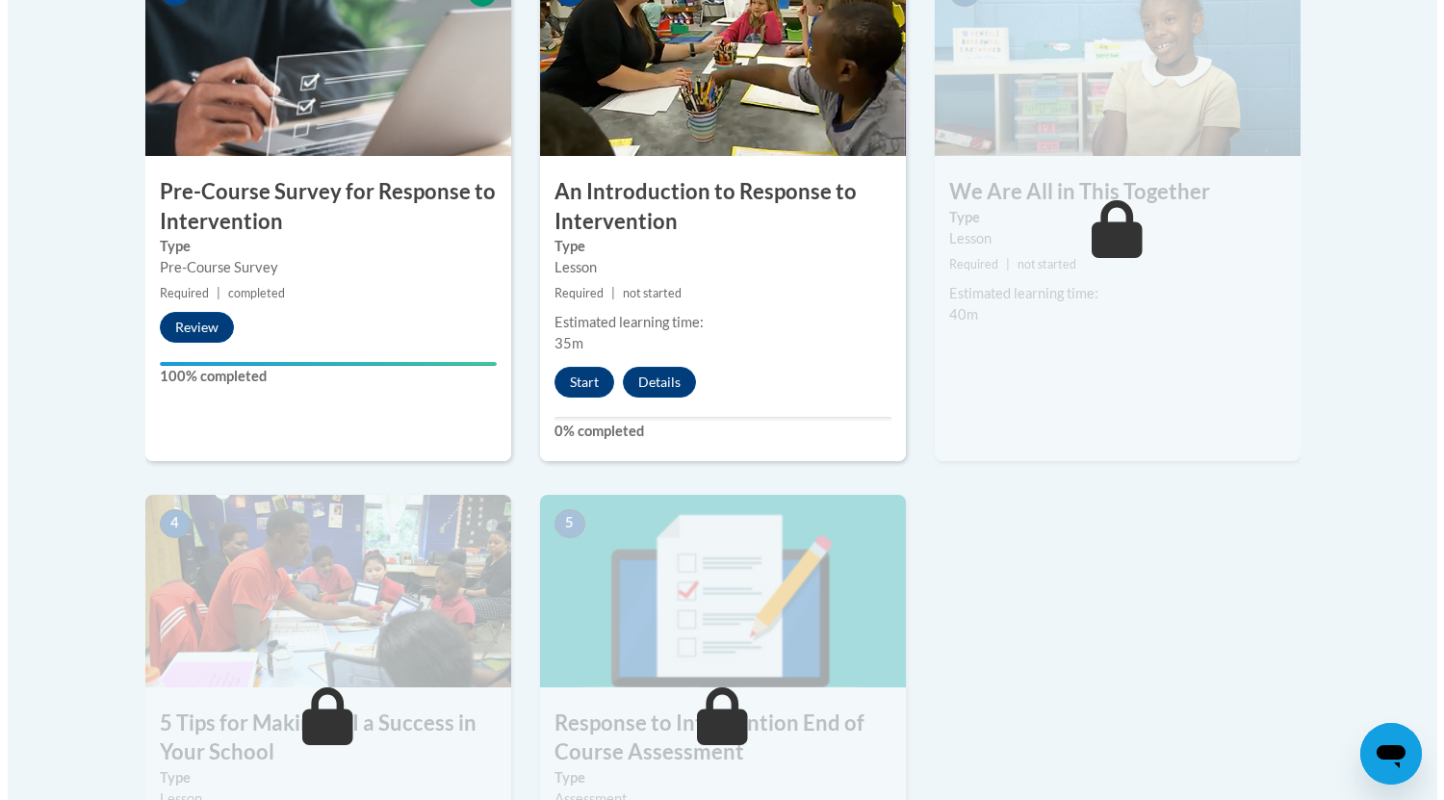
scroll to position [703, 0]
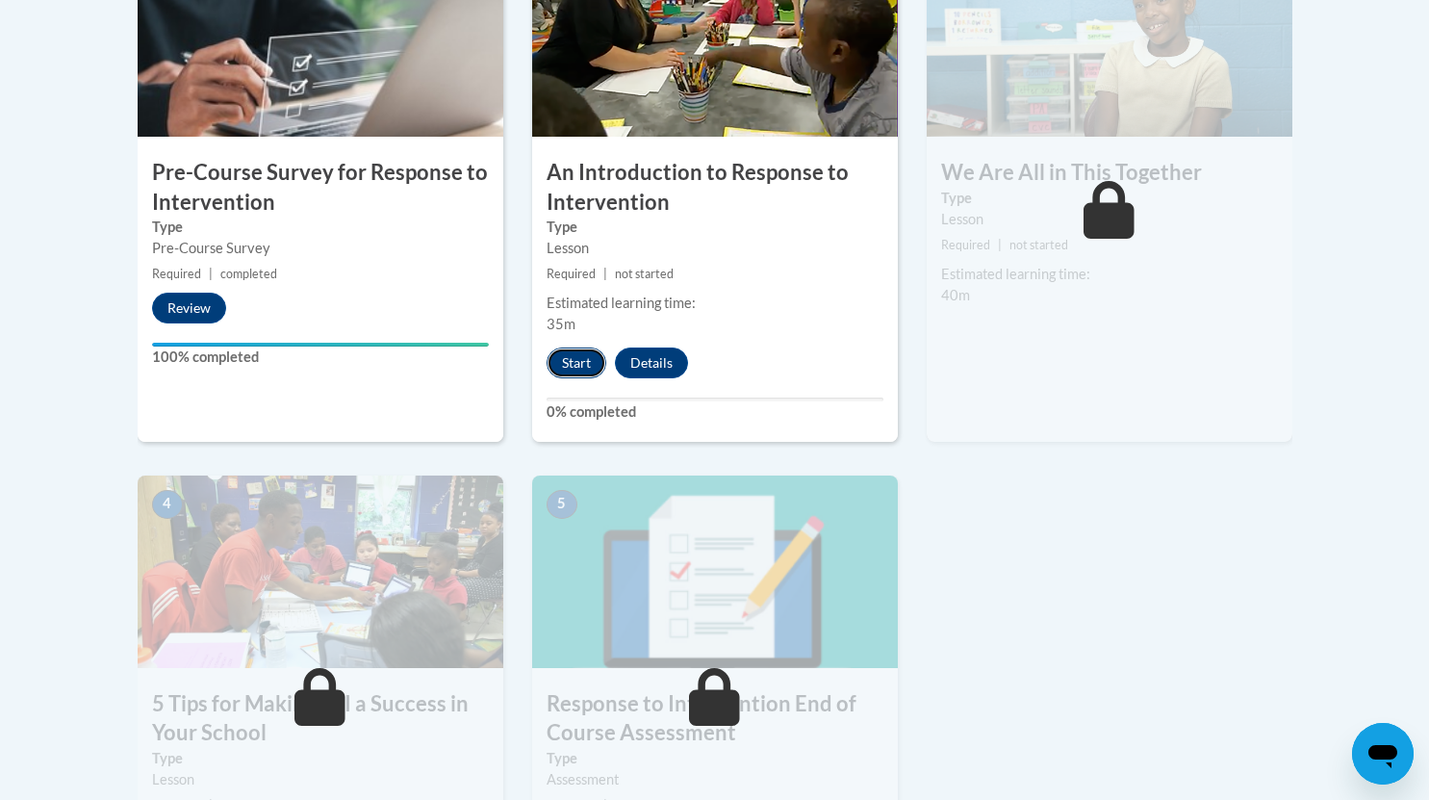
click at [578, 355] on button "Start" at bounding box center [577, 362] width 60 height 31
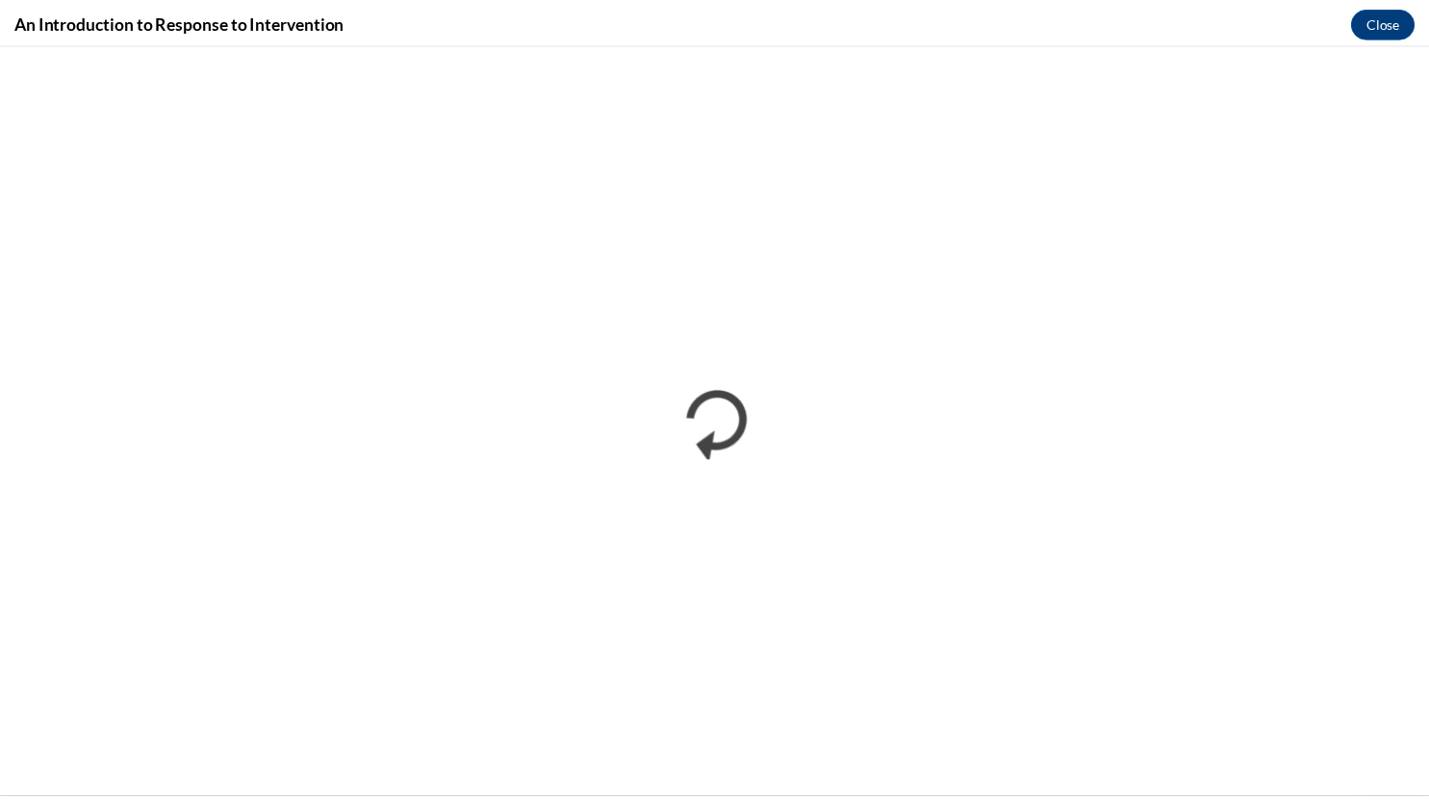
scroll to position [0, 0]
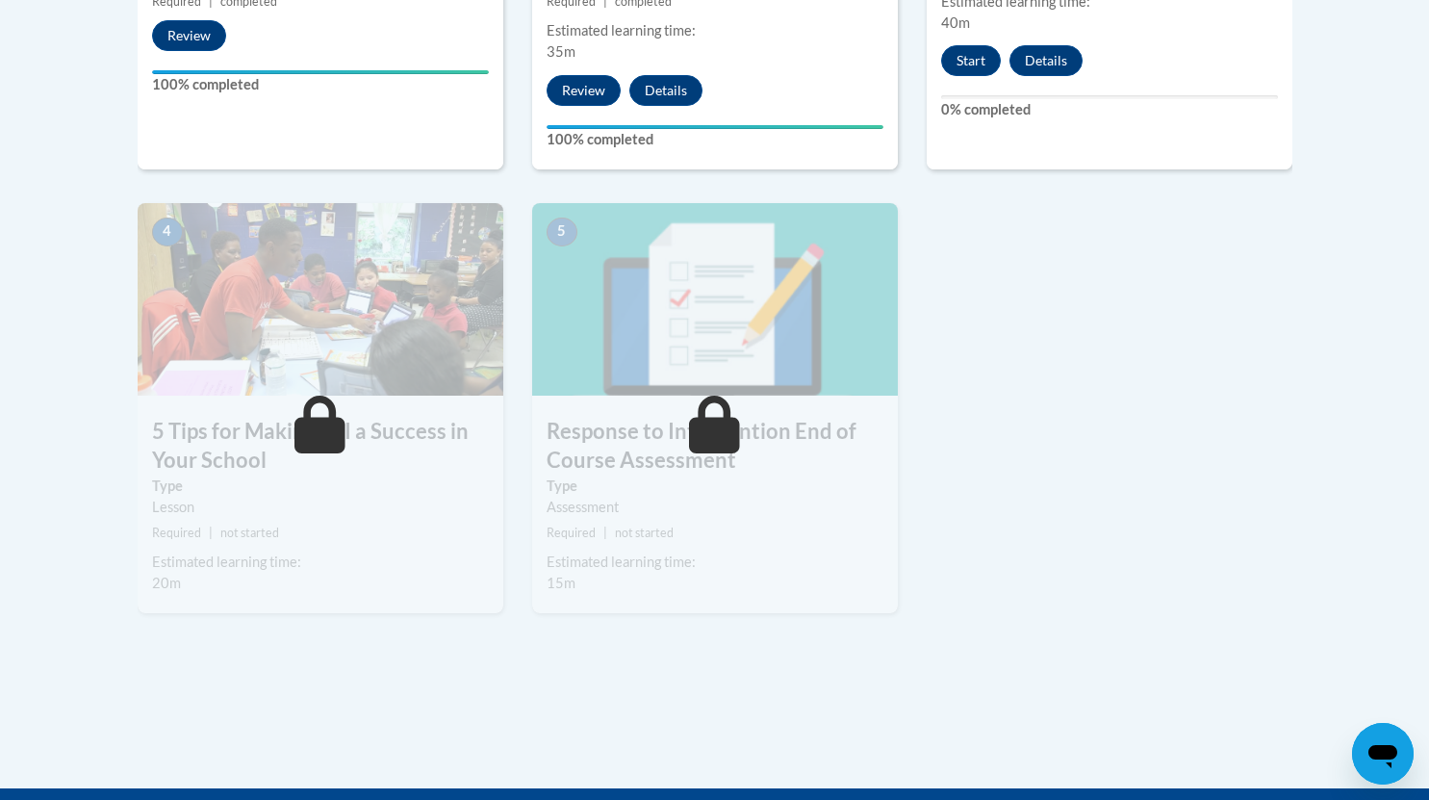
scroll to position [976, 0]
